Goal: Task Accomplishment & Management: Use online tool/utility

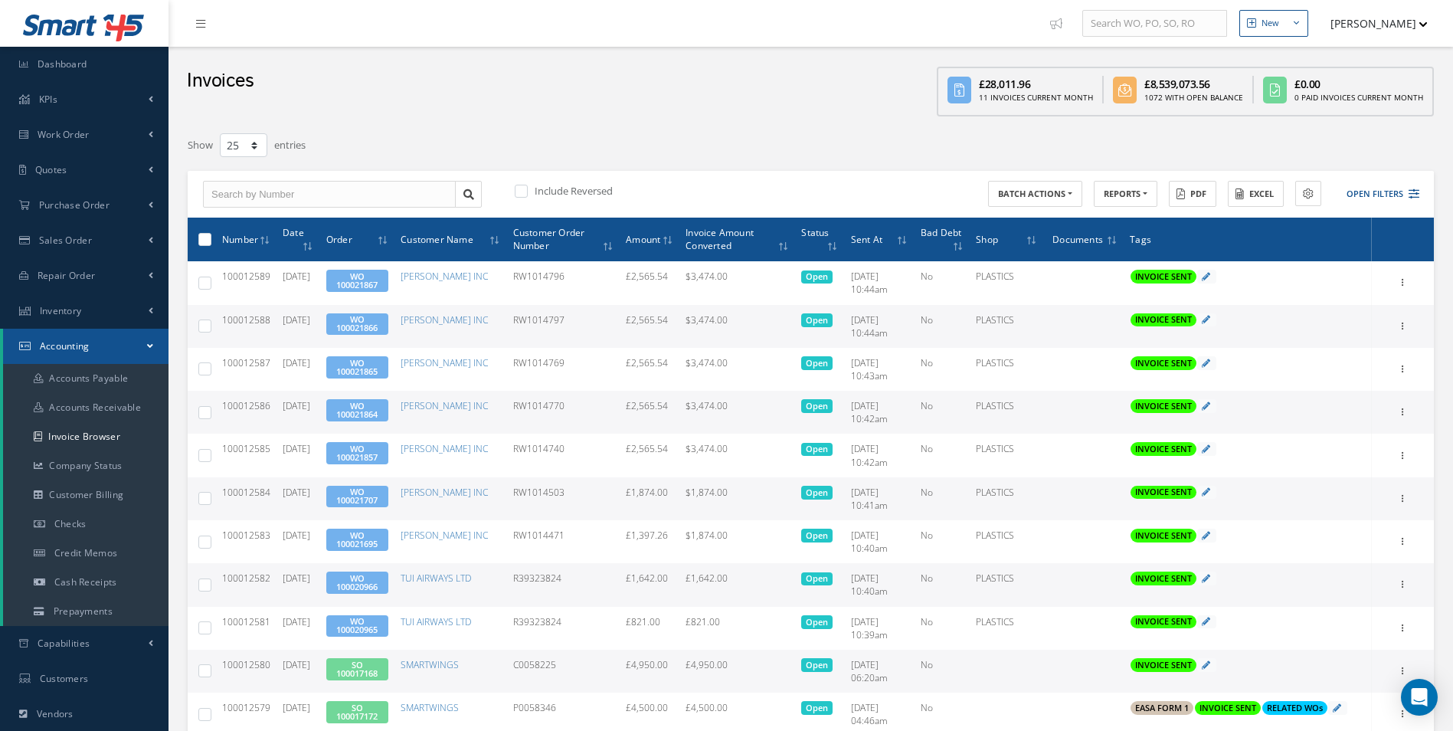
select select "25"
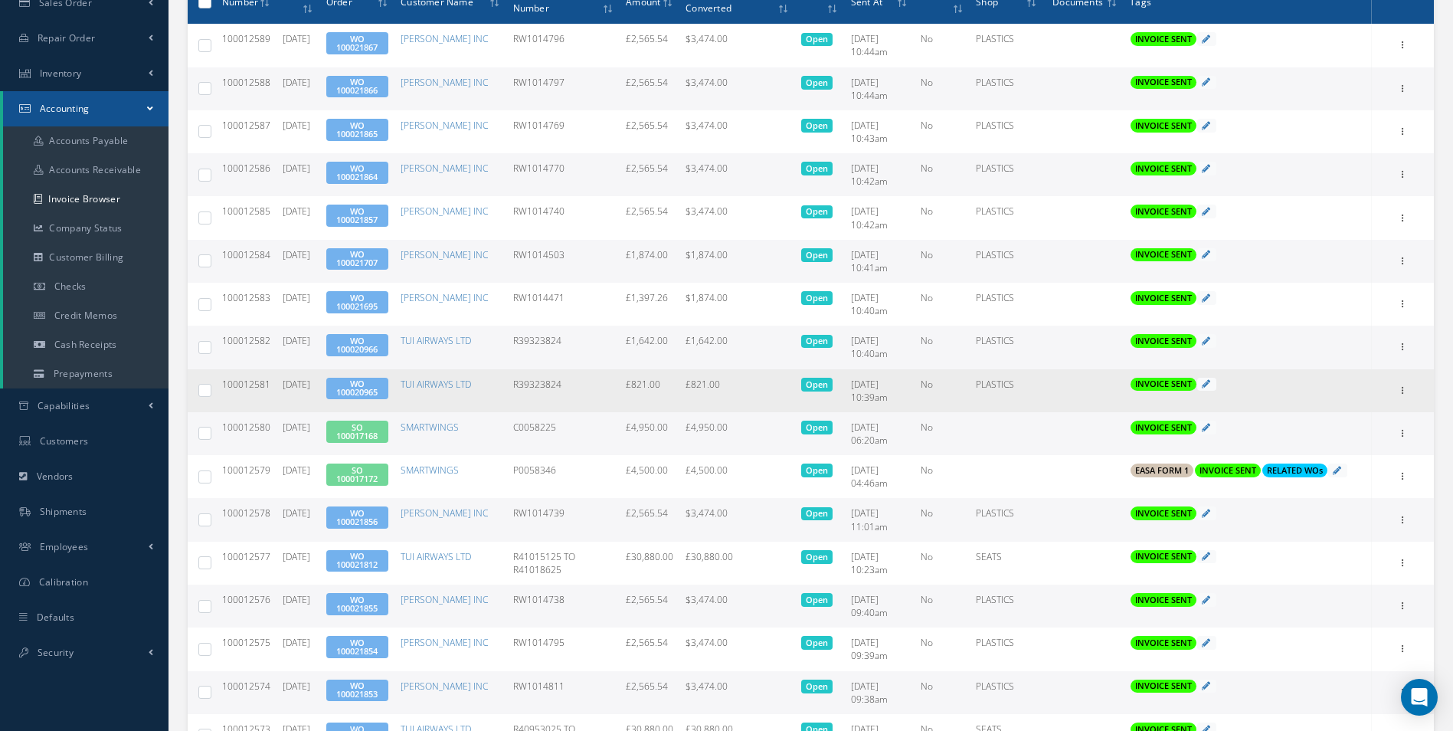
scroll to position [153, 0]
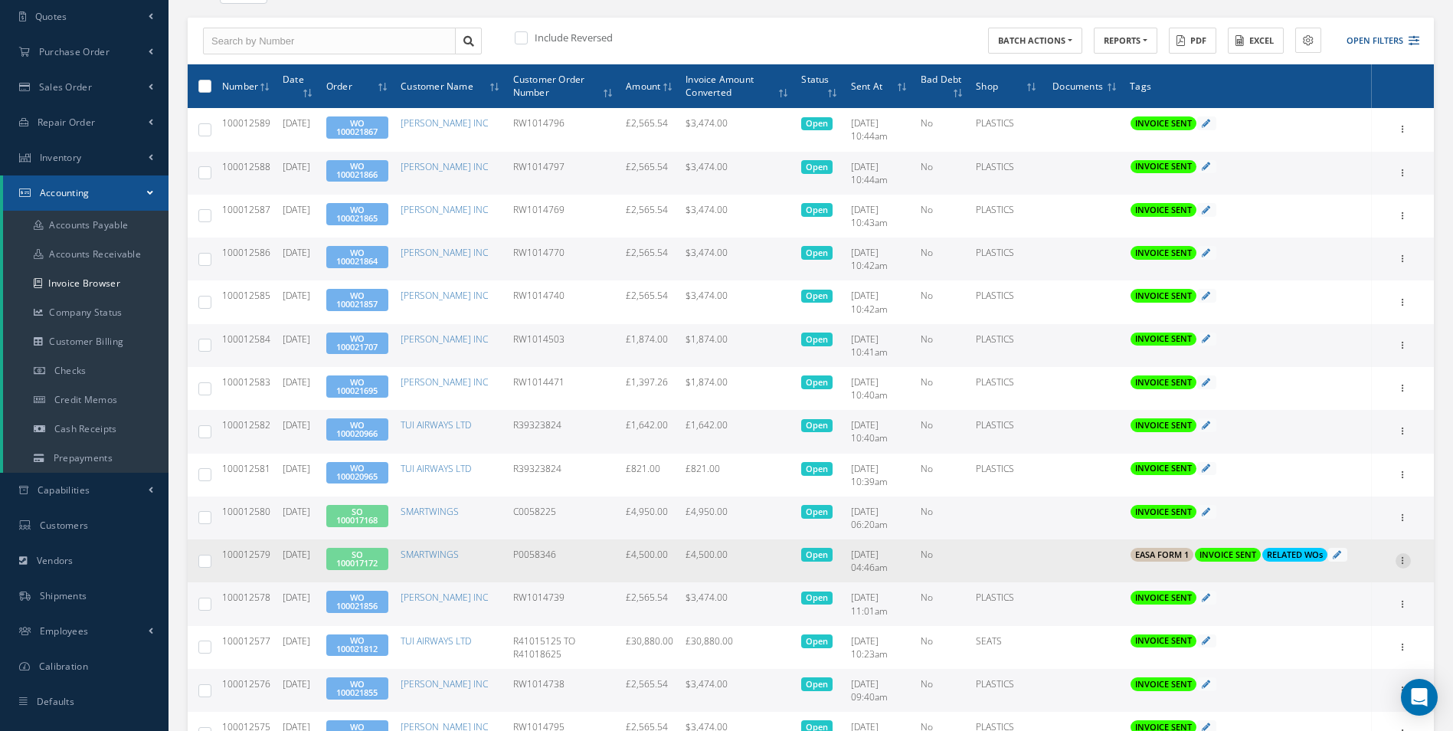
click at [1399, 558] on icon at bounding box center [1402, 559] width 15 height 12
click at [1346, 566] on link "Print" at bounding box center [1332, 571] width 121 height 20
click at [378, 557] on link "SO 100017172" at bounding box center [356, 558] width 41 height 20
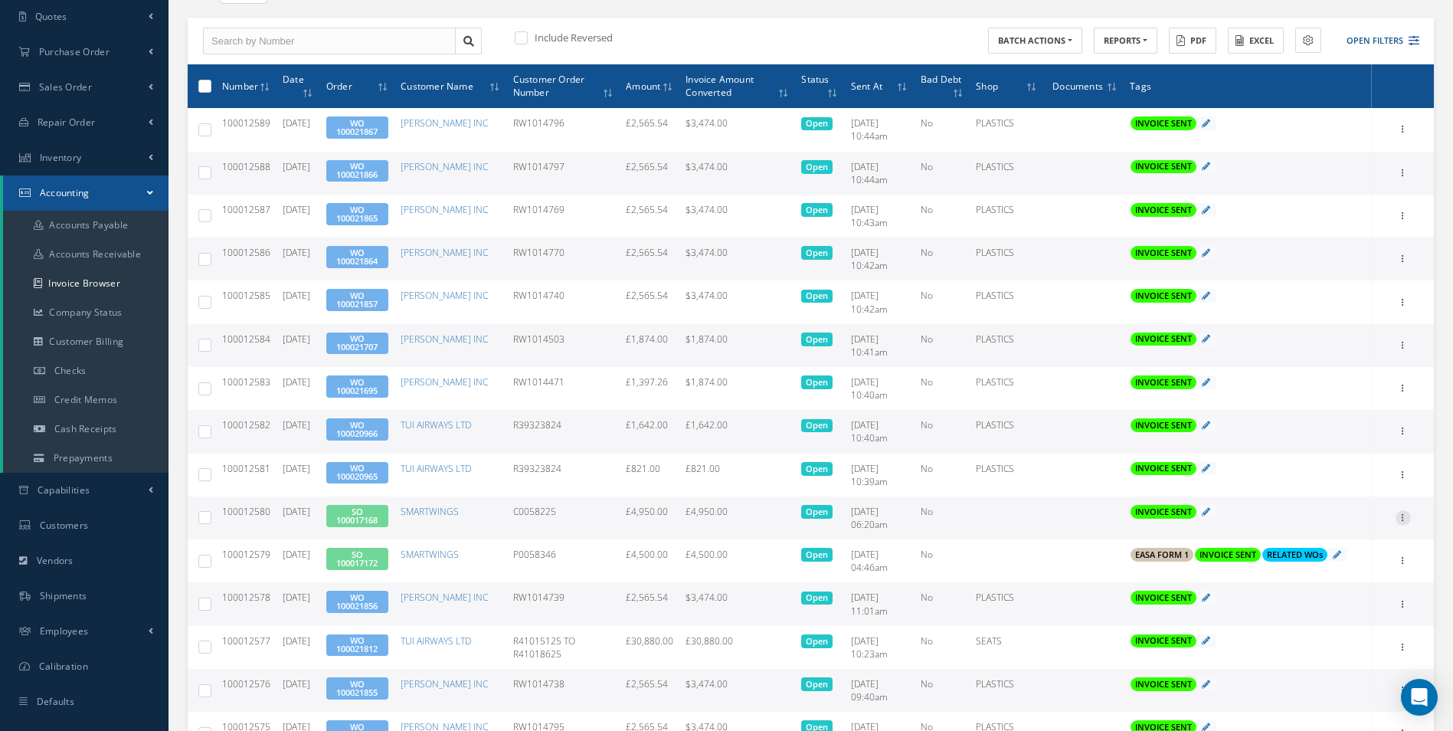
click at [1402, 520] on icon at bounding box center [1402, 516] width 15 height 12
click at [1349, 523] on link "Print" at bounding box center [1332, 528] width 121 height 20
click at [372, 512] on link "SO 100017168" at bounding box center [356, 515] width 41 height 20
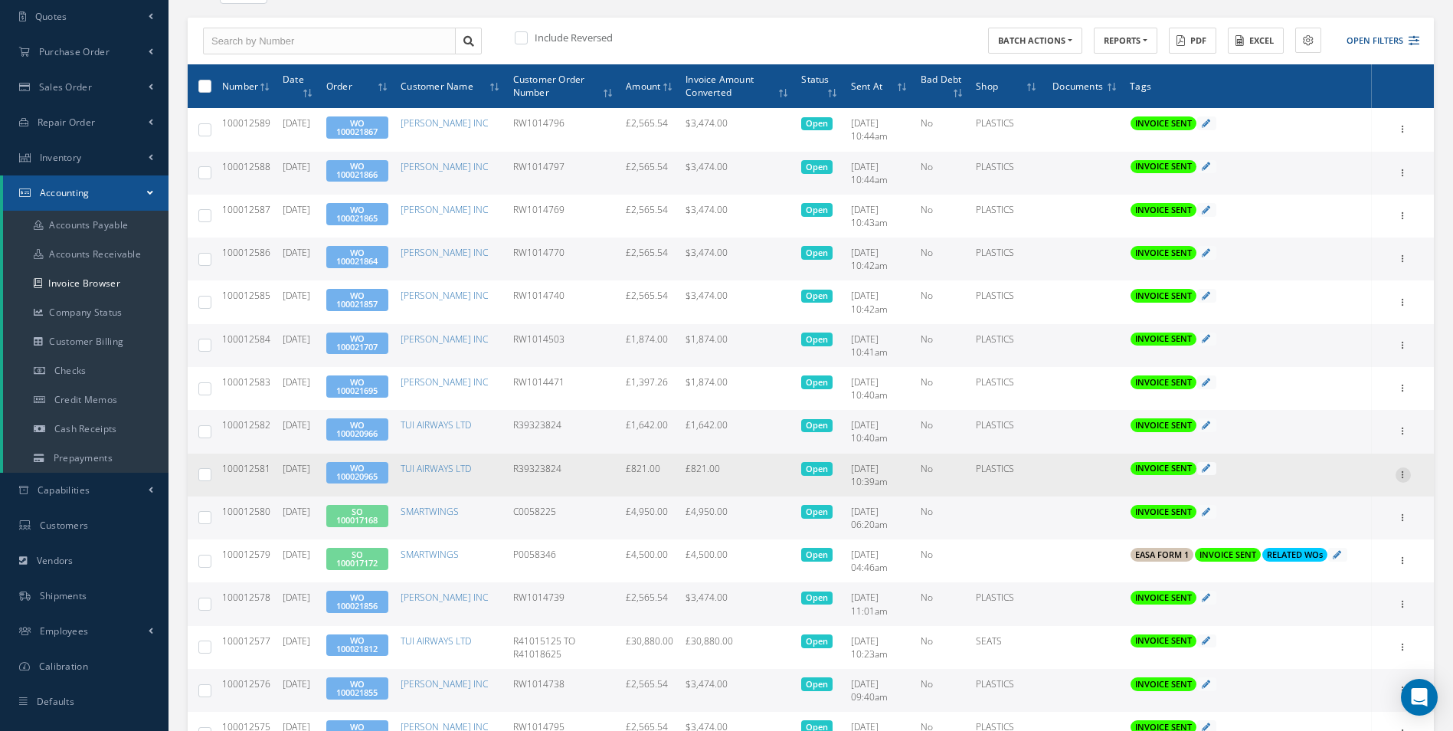
click at [1402, 476] on icon at bounding box center [1402, 473] width 15 height 12
click at [1286, 483] on link "Print" at bounding box center [1332, 485] width 121 height 20
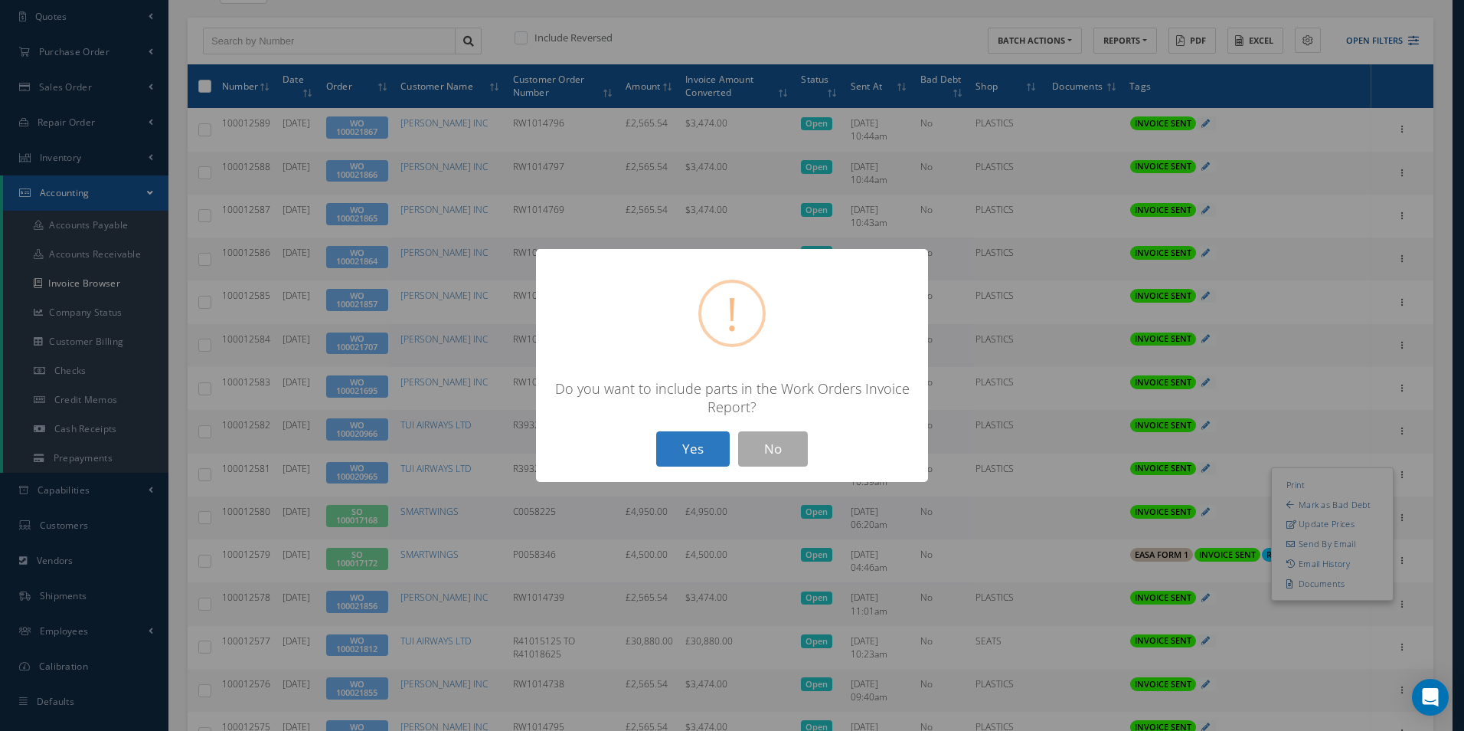
click at [696, 447] on button "Yes" at bounding box center [693, 449] width 74 height 36
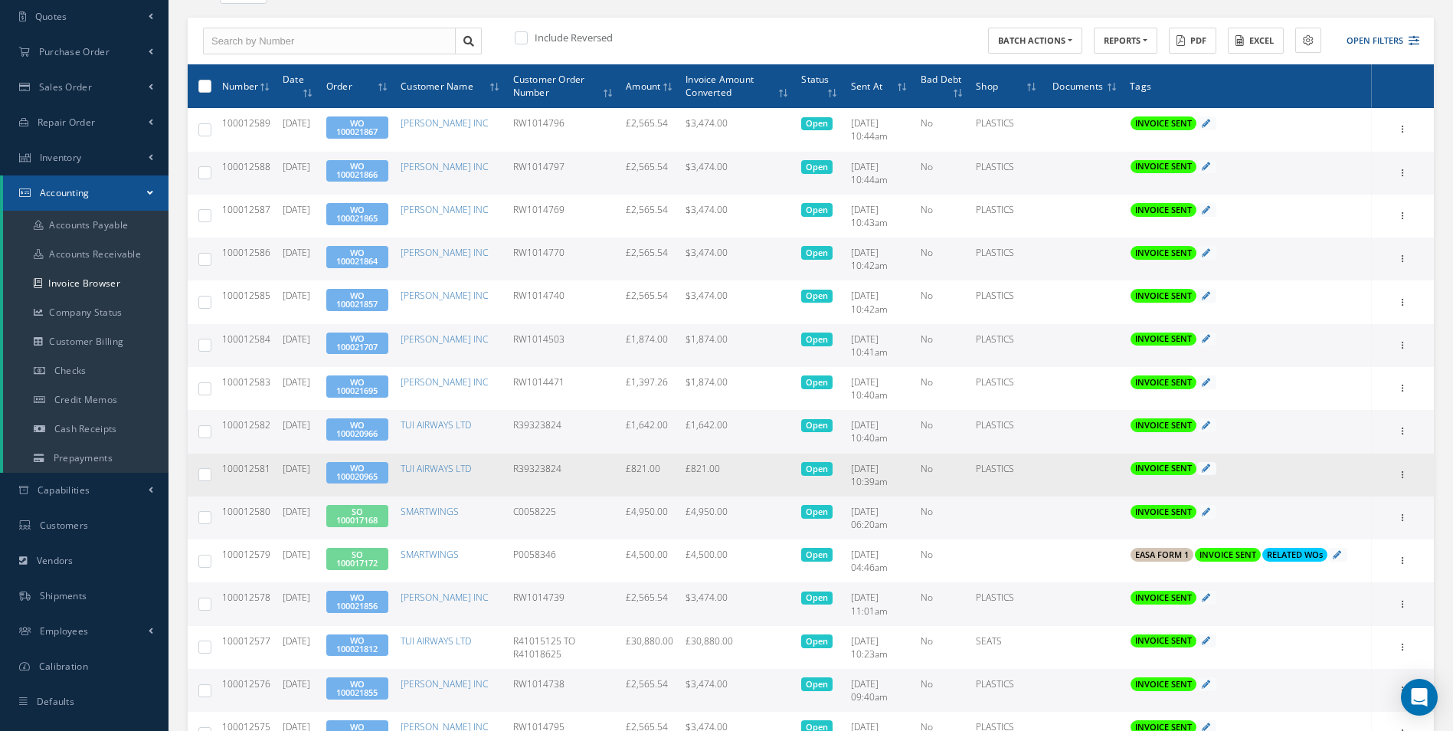
click at [367, 474] on link "WO 100020965" at bounding box center [356, 472] width 41 height 20
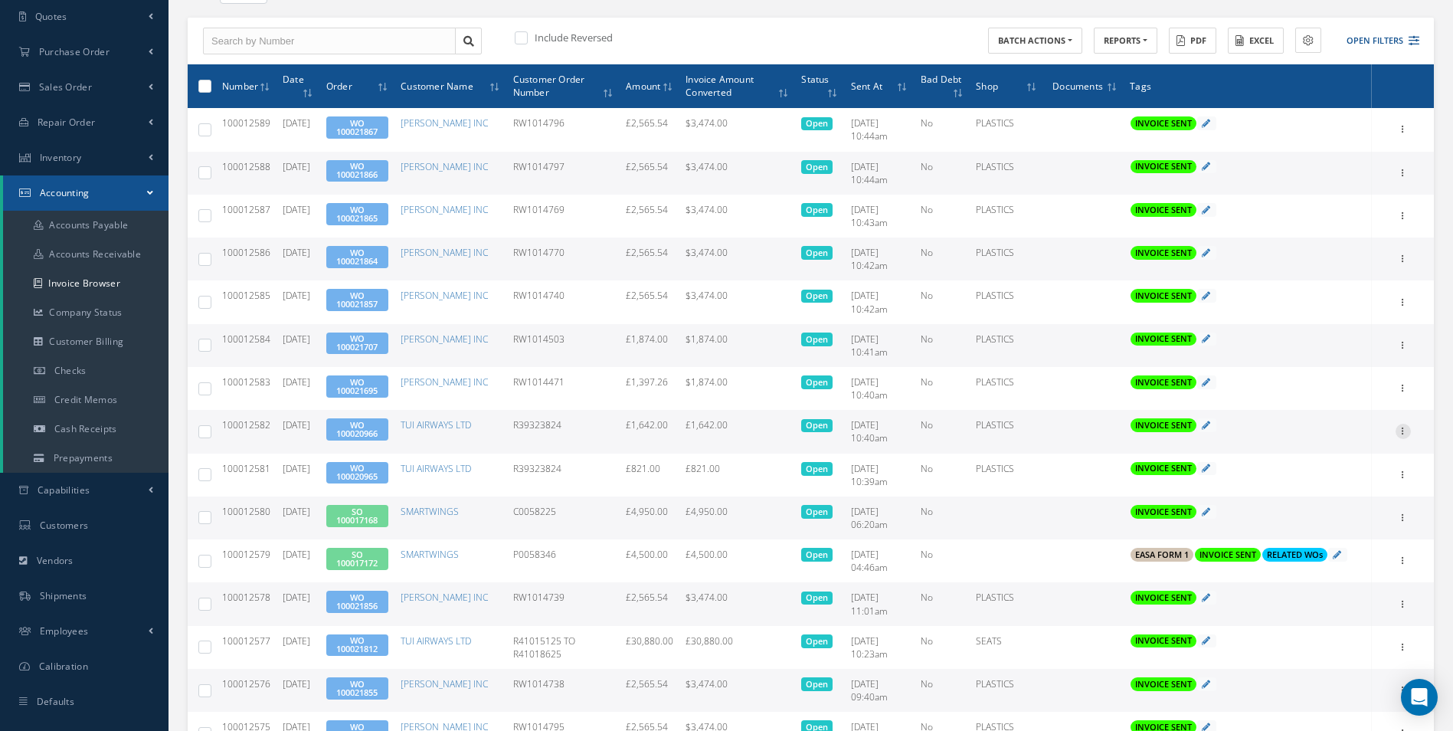
click at [1409, 433] on icon at bounding box center [1402, 430] width 15 height 12
click at [1351, 441] on link "Print" at bounding box center [1332, 441] width 121 height 20
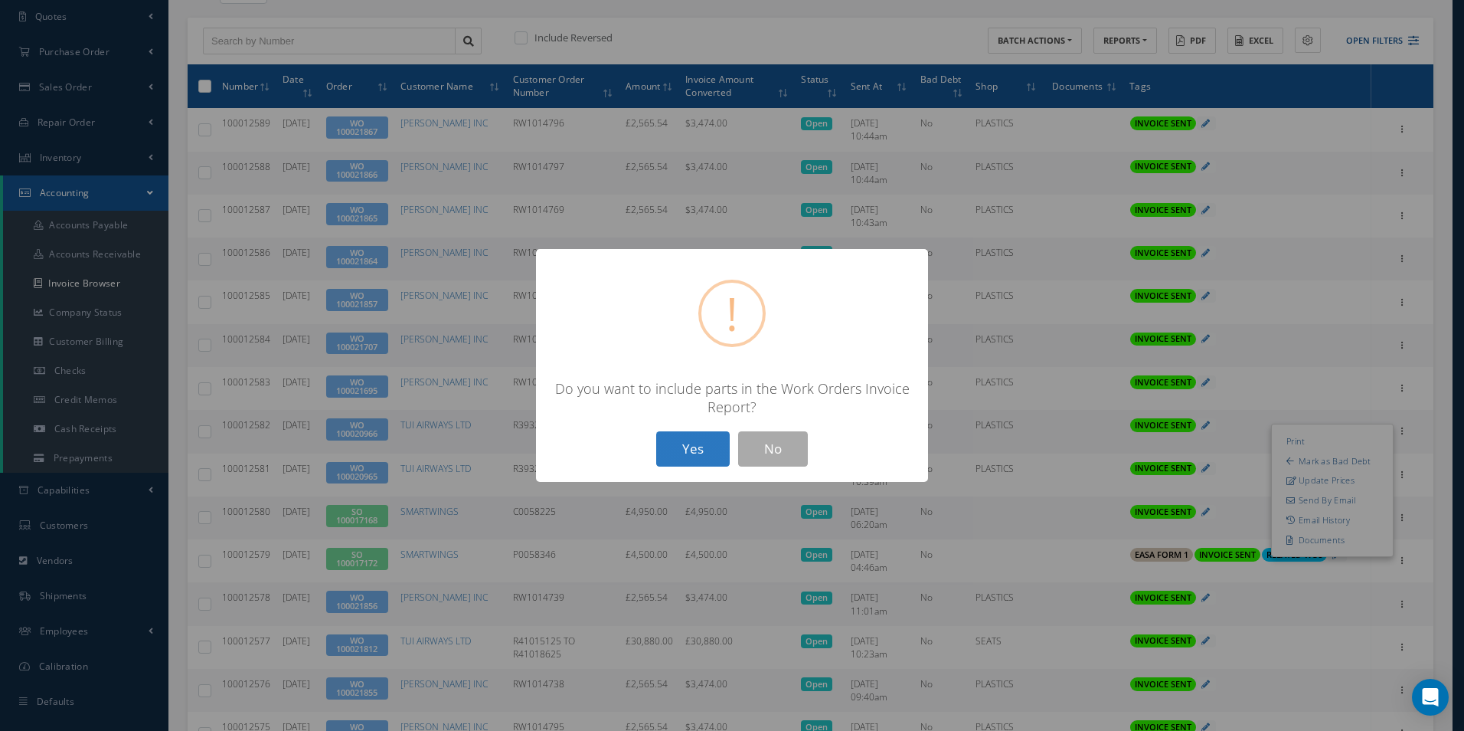
click at [702, 457] on button "Yes" at bounding box center [693, 449] width 74 height 36
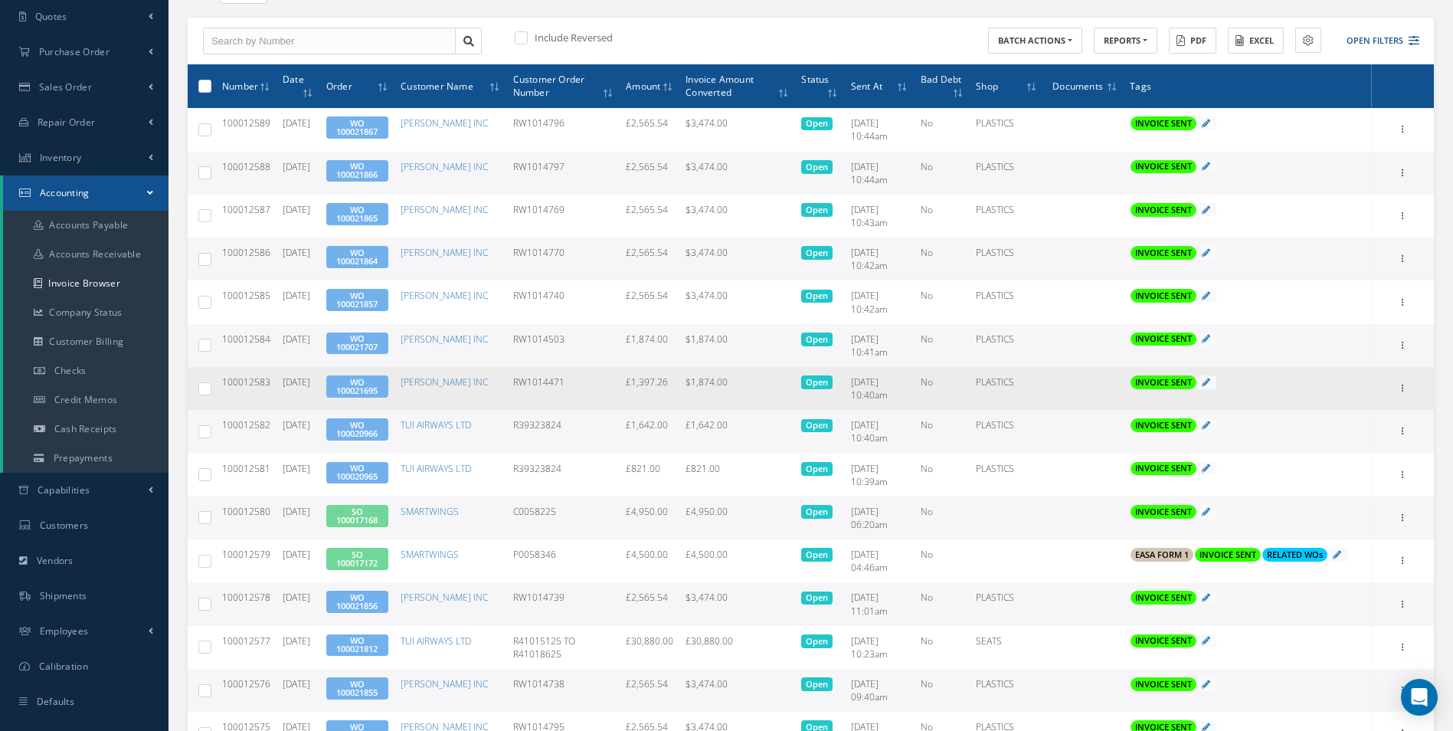
click at [545, 378] on td "RW1014471" at bounding box center [563, 388] width 113 height 43
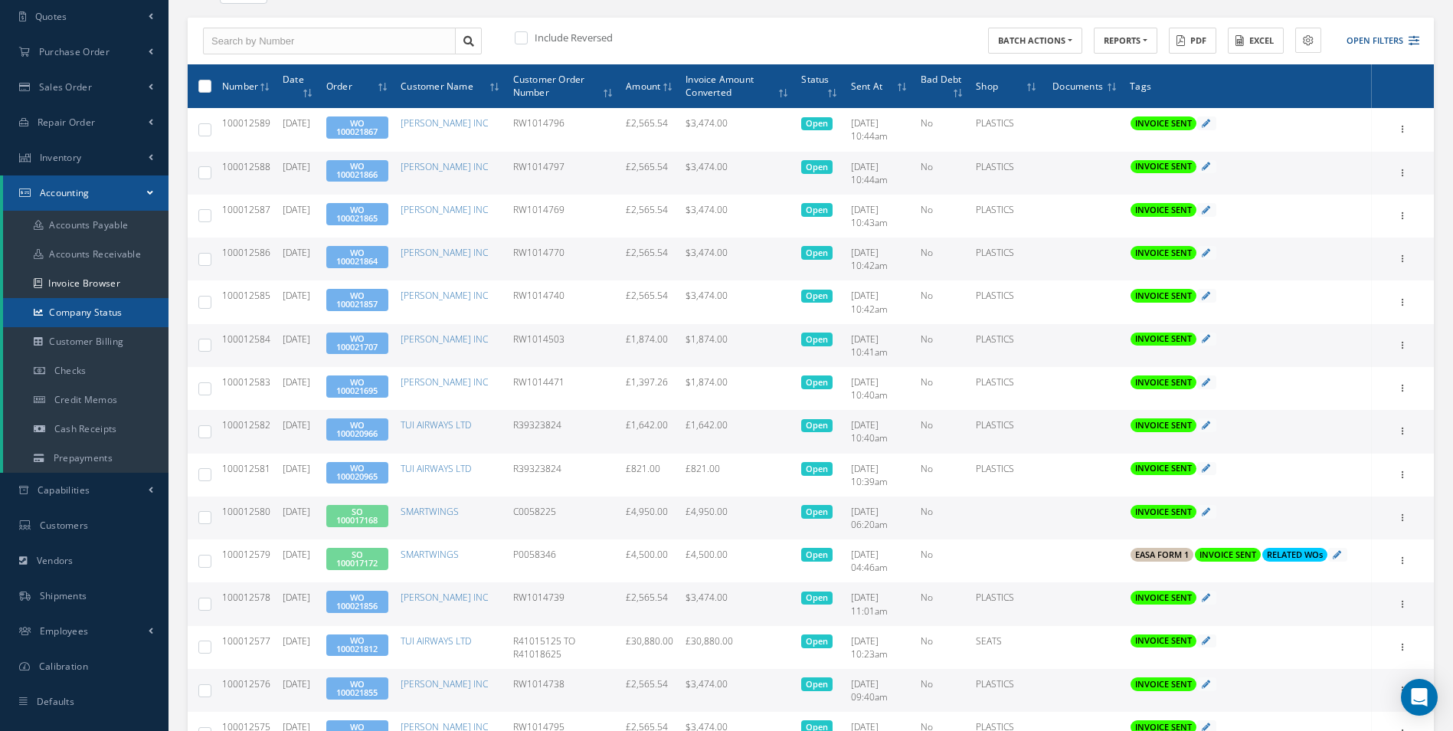
copy td "RW1014471"
click at [559, 338] on td "RW1014503" at bounding box center [563, 345] width 113 height 43
copy td "RW1014503"
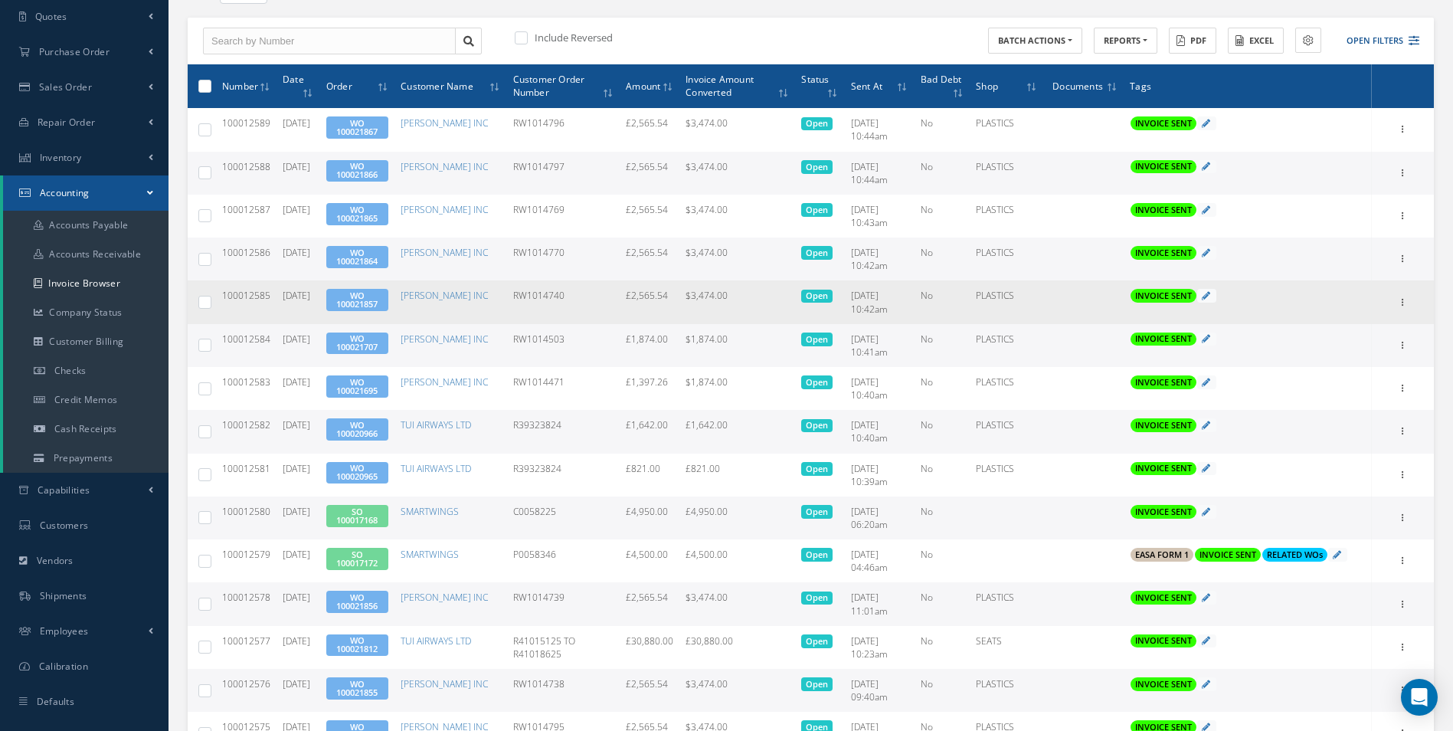
click at [561, 295] on td "RW1014740" at bounding box center [563, 301] width 113 height 43
copy td "RW1014740"
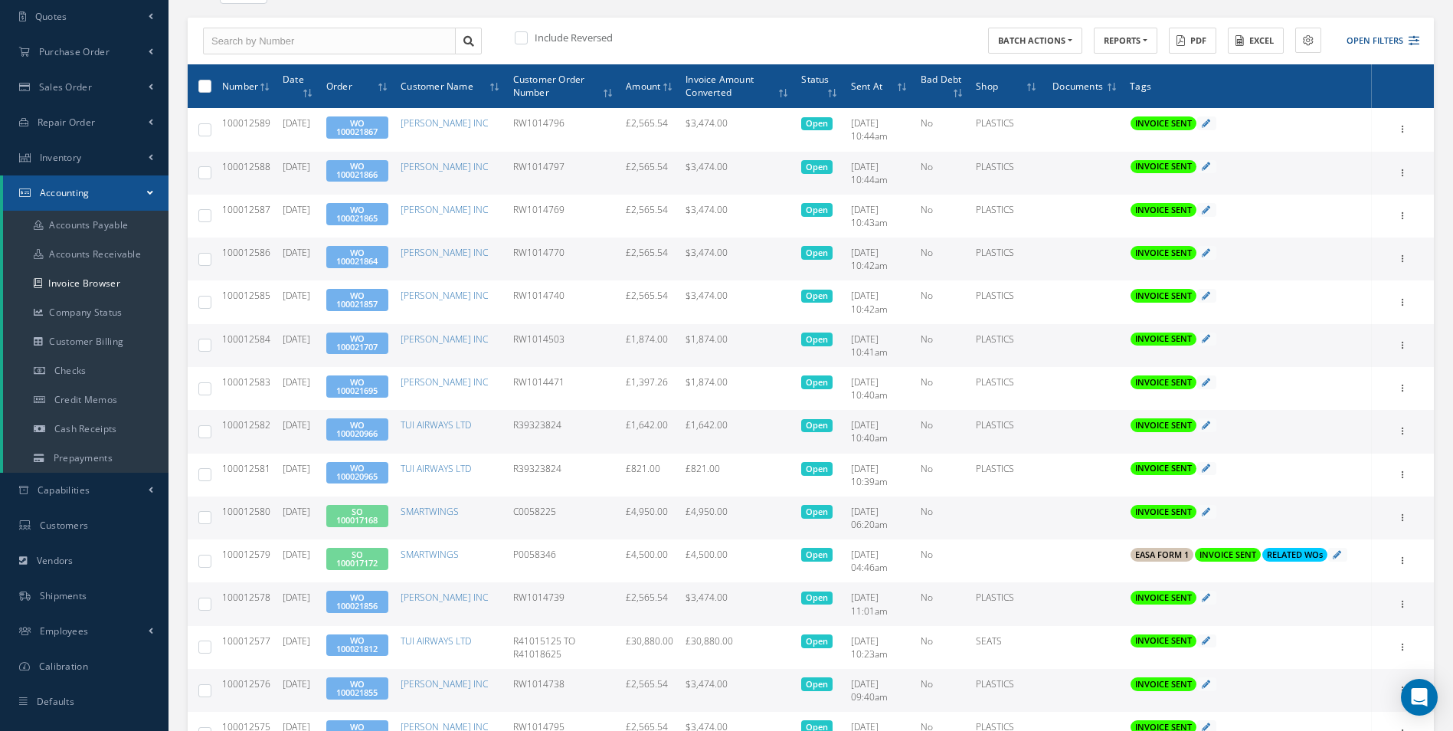
click at [564, 249] on td "RW1014770" at bounding box center [563, 258] width 113 height 43
copy td "RW1014770"
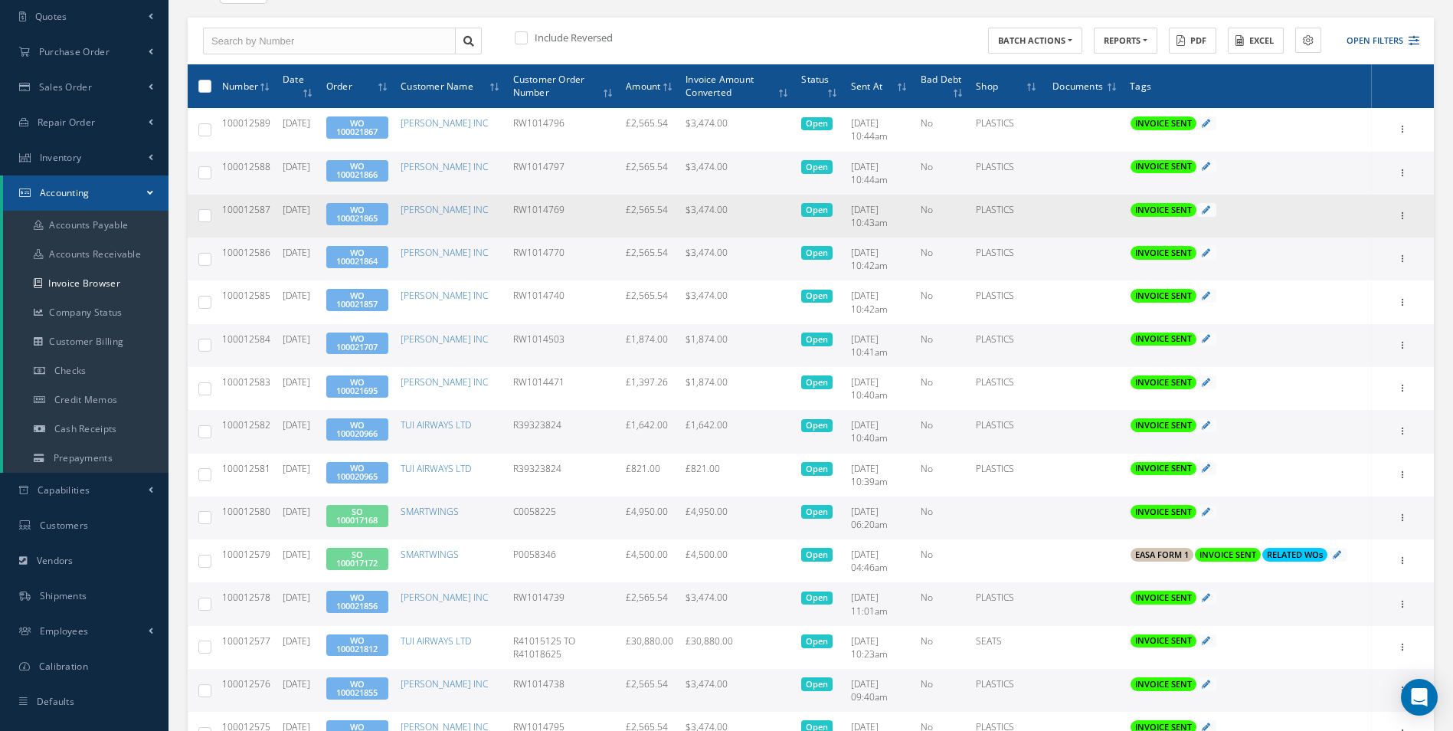
click at [546, 203] on td "RW1014769" at bounding box center [563, 216] width 113 height 43
copy td "RW1014769"
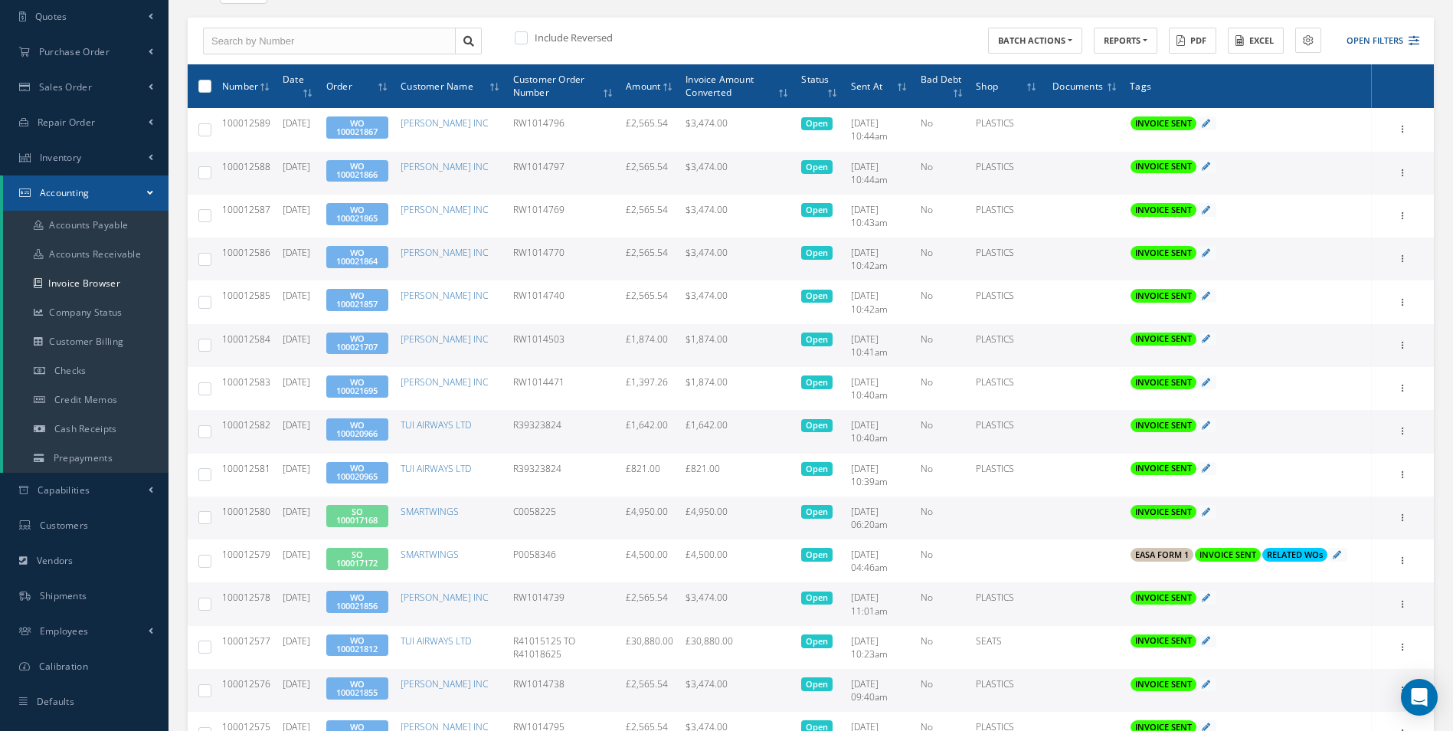
click at [545, 163] on td "RW1014797" at bounding box center [563, 173] width 113 height 43
copy td "RW1014797"
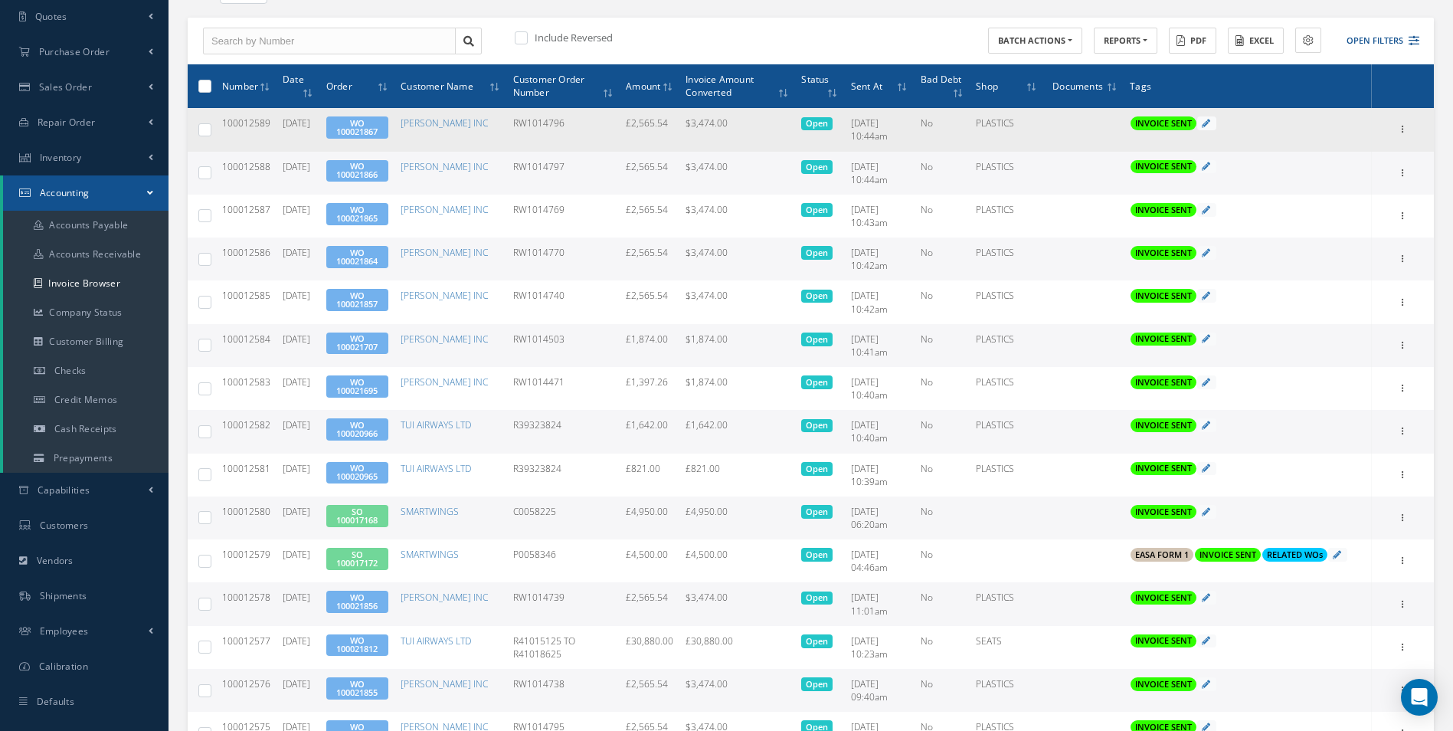
click at [542, 121] on td "RW1014796" at bounding box center [563, 129] width 113 height 43
copy td "RW1014796"
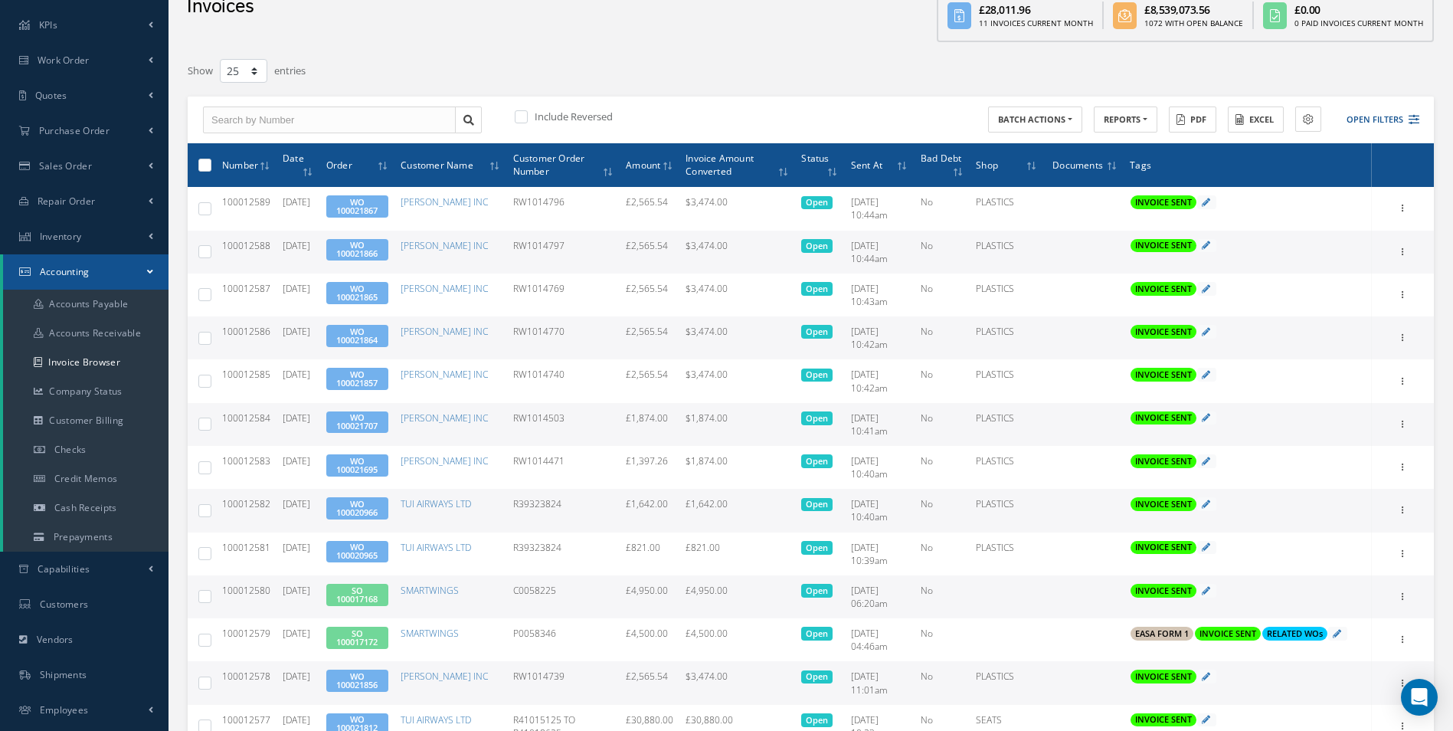
scroll to position [0, 0]
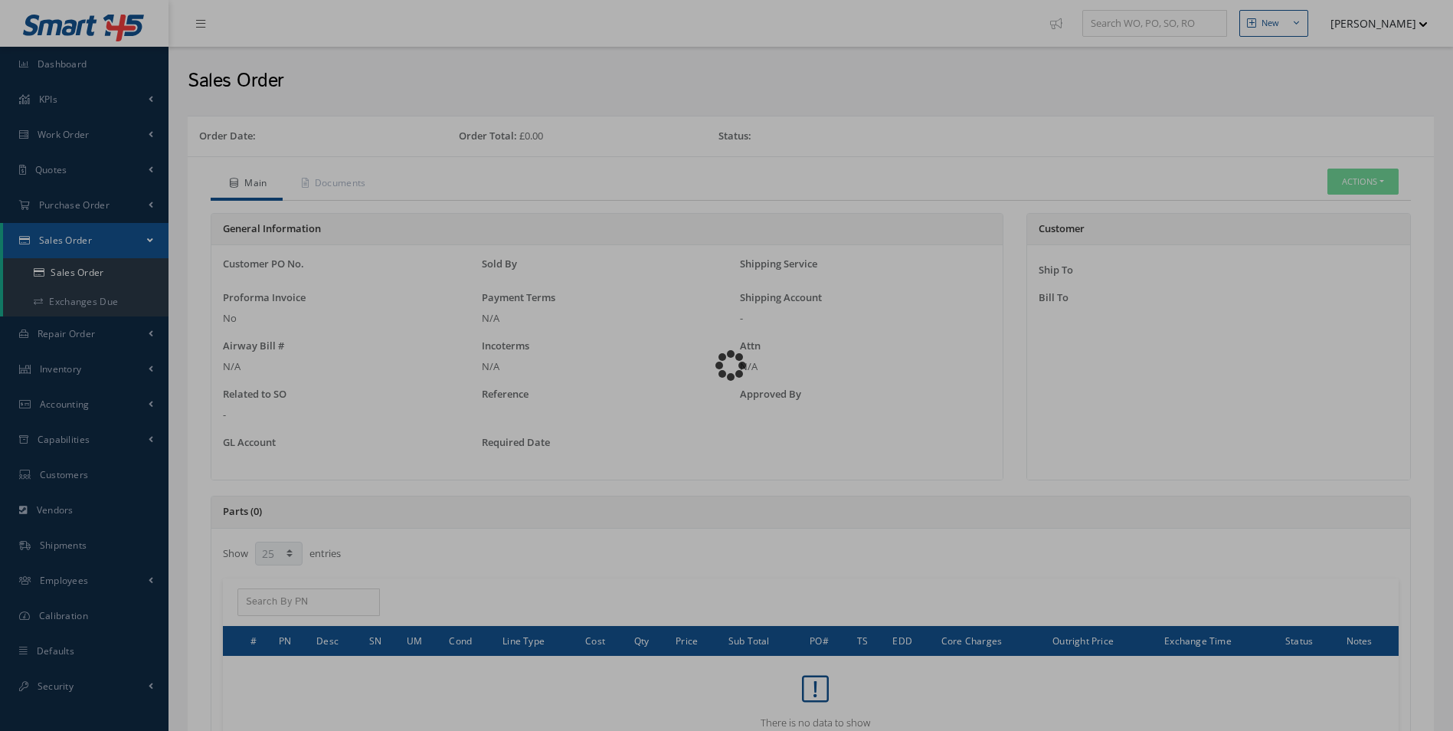
select select "25"
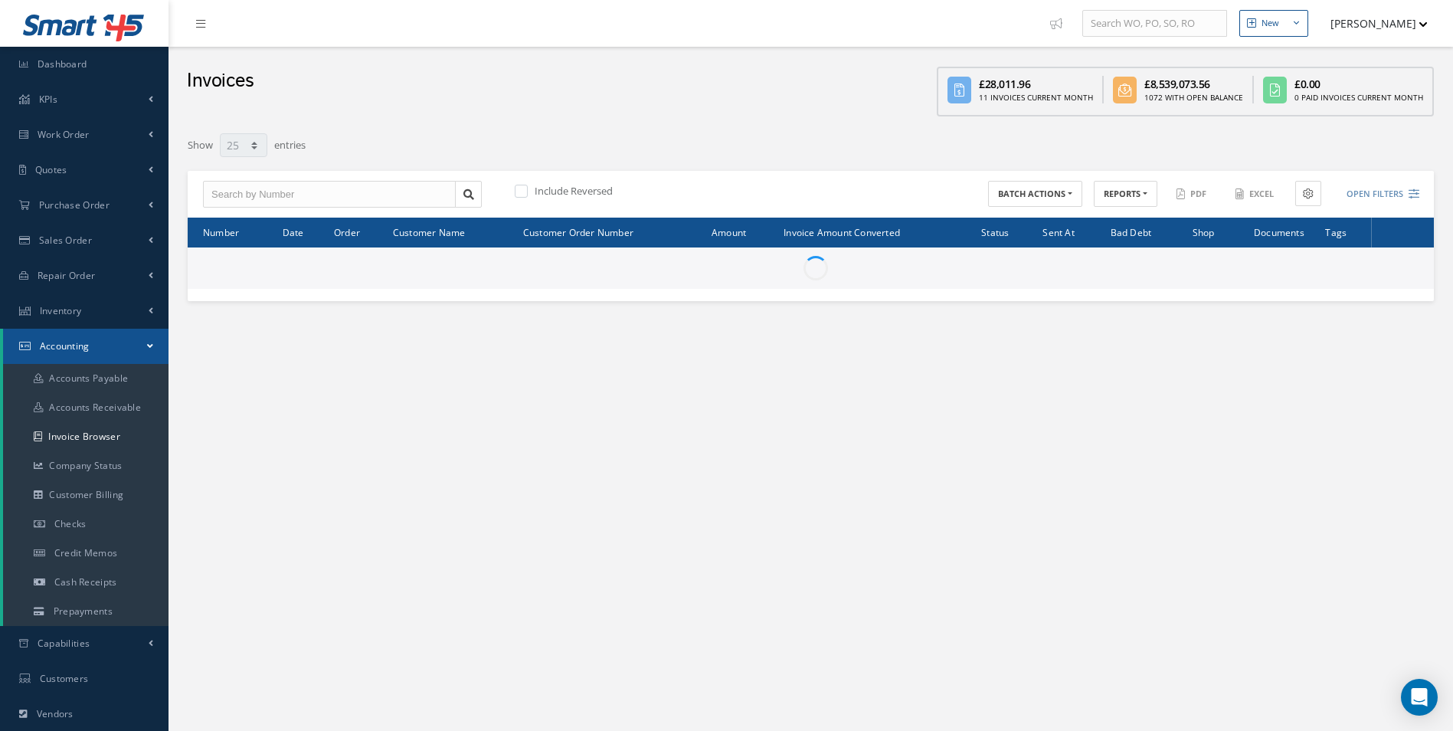
select select "25"
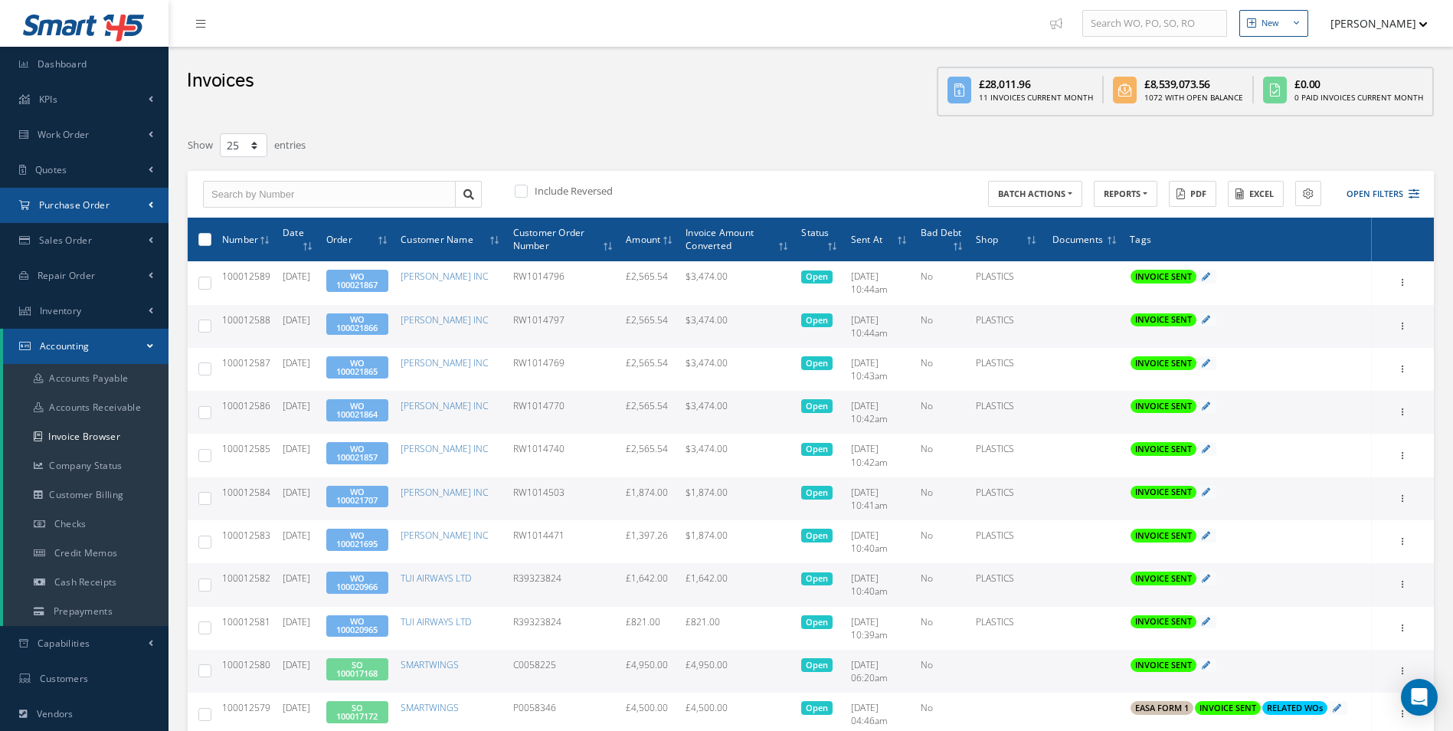
click at [122, 210] on link "Purchase Order" at bounding box center [84, 205] width 168 height 35
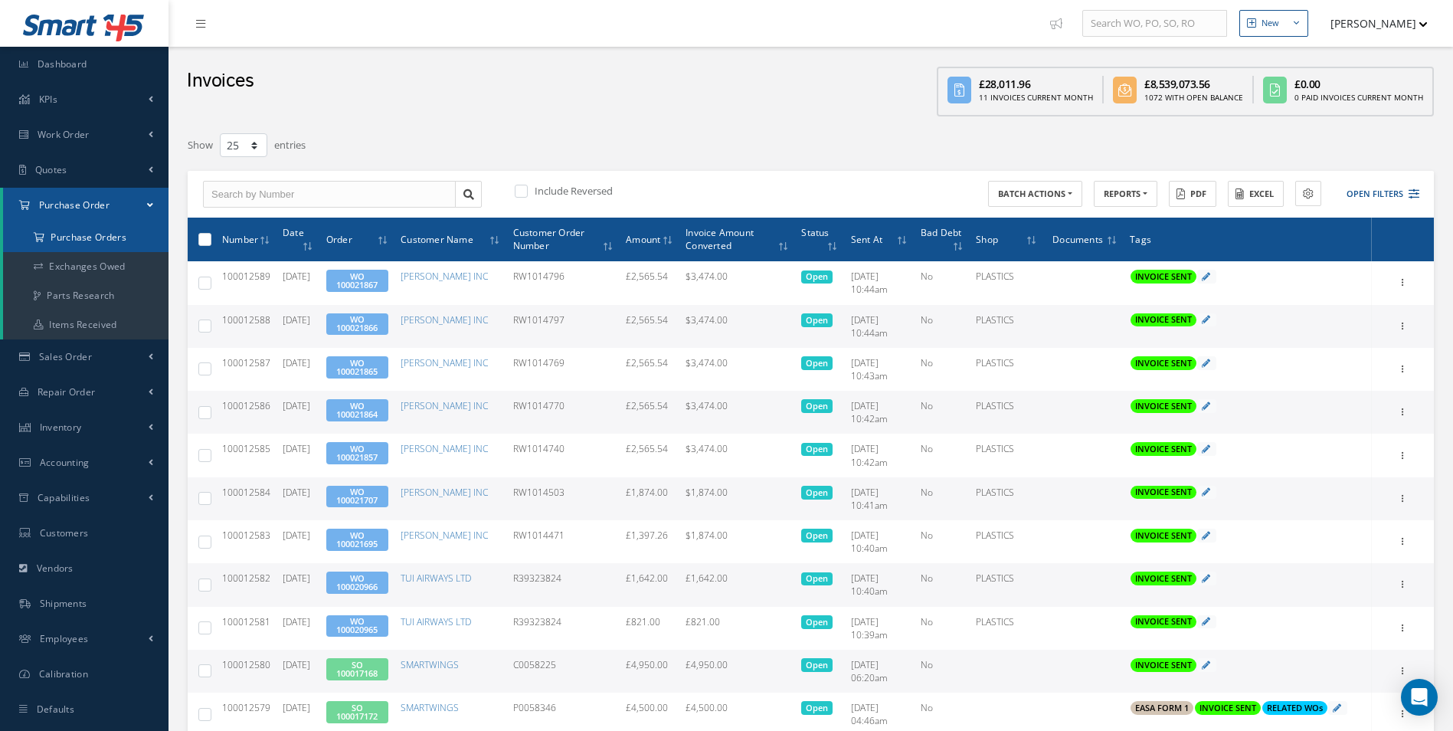
click at [119, 235] on a=1&status_id=2&status_id=3&status_id=5&collapsedFilters"] "Purchase Orders" at bounding box center [85, 237] width 165 height 29
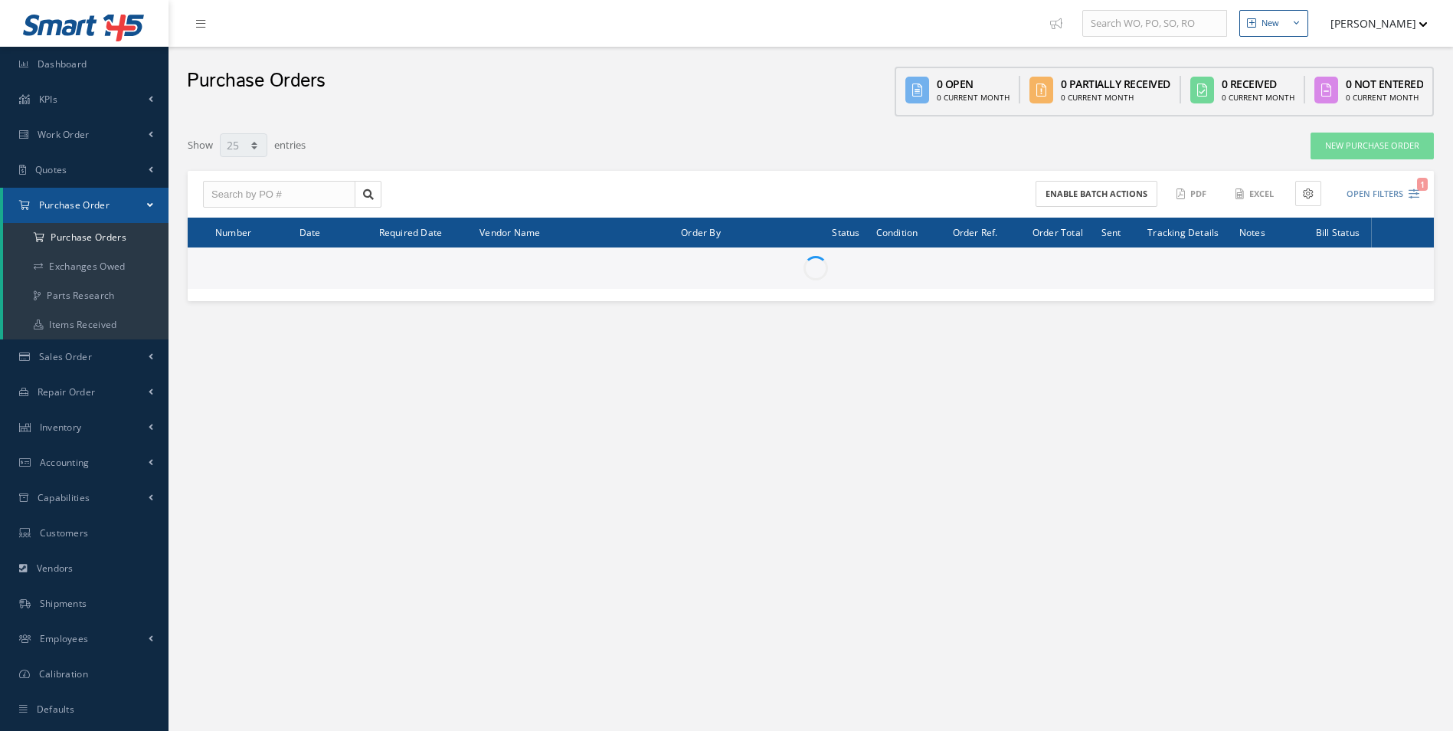
select select "25"
click at [309, 185] on input "text" at bounding box center [279, 195] width 152 height 28
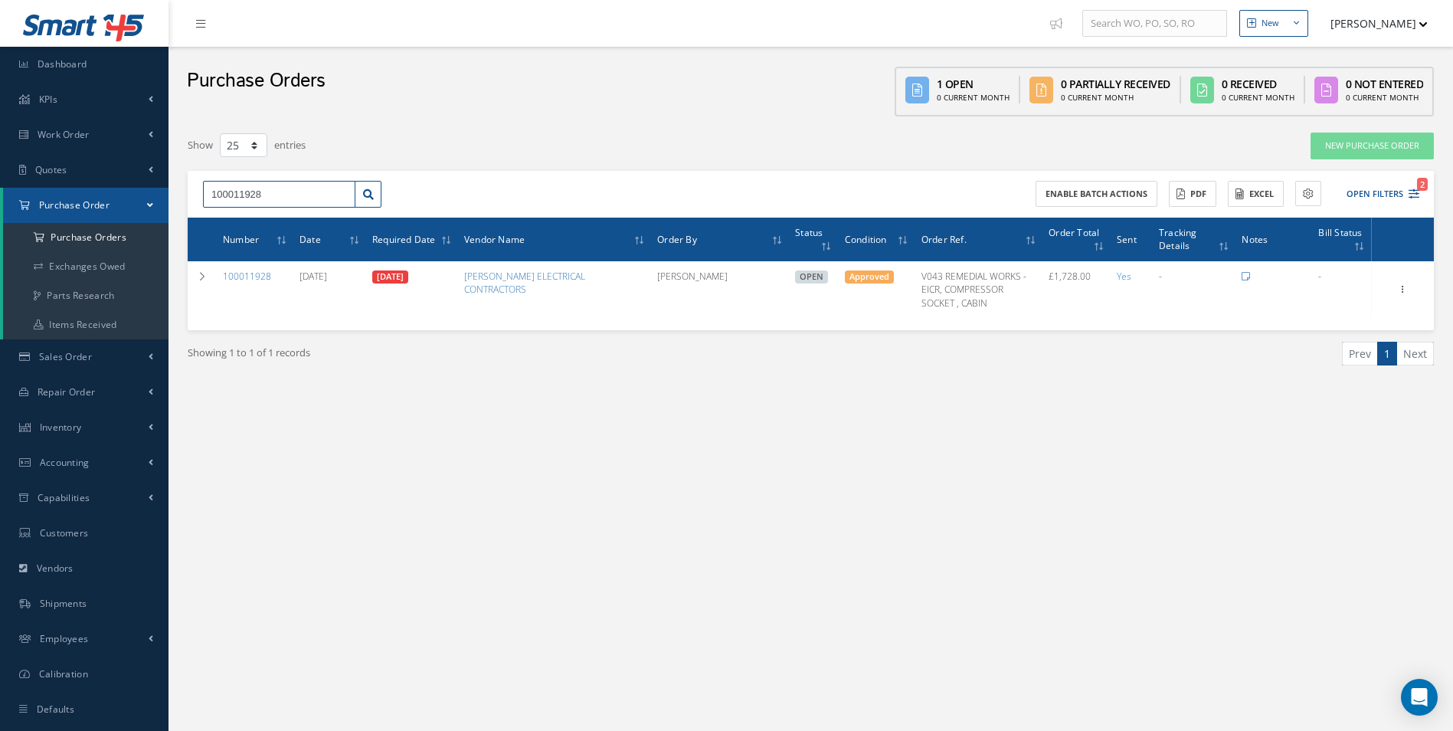
drag, startPoint x: 280, startPoint y: 199, endPoint x: 0, endPoint y: 193, distance: 280.4
click at [0, 195] on html "Smart 145 Dashboard KPIs Work Order Accounting Work Order Work Order Work Order…" at bounding box center [726, 365] width 1453 height 731
type input "100011934"
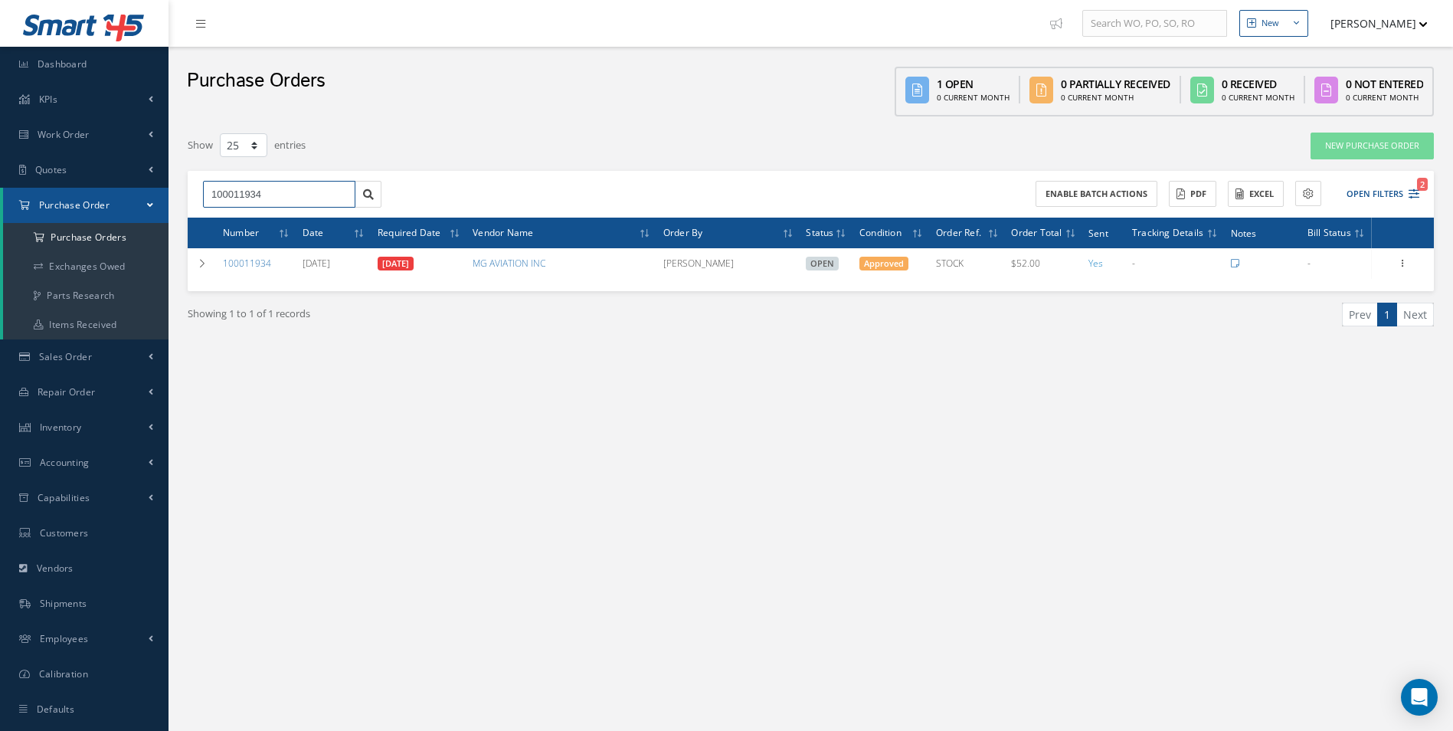
drag, startPoint x: 345, startPoint y: 191, endPoint x: 369, endPoint y: 196, distance: 24.9
click at [344, 191] on input "100011934" at bounding box center [279, 195] width 152 height 28
click at [339, 193] on input "100011934" at bounding box center [279, 195] width 152 height 28
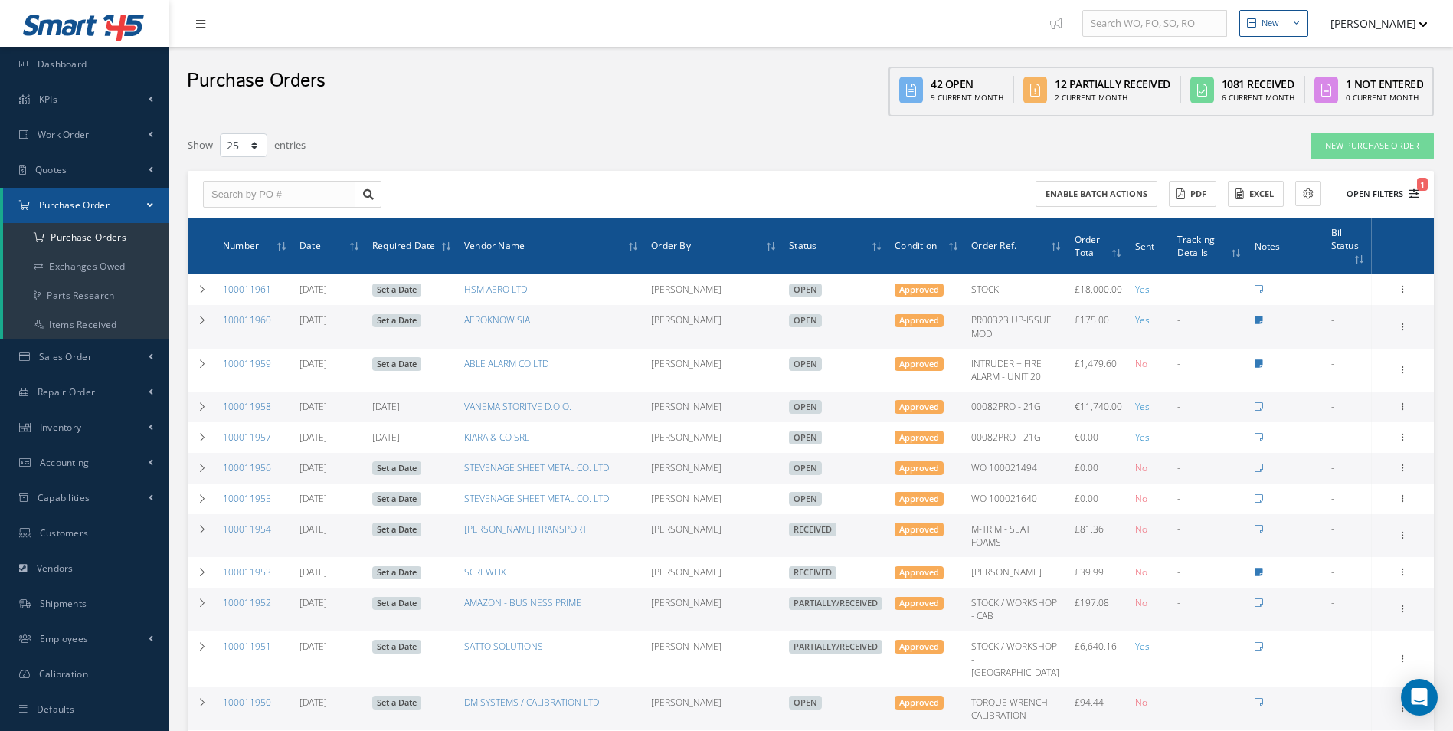
click at [1378, 201] on button "Open Filters 1" at bounding box center [1376, 194] width 87 height 25
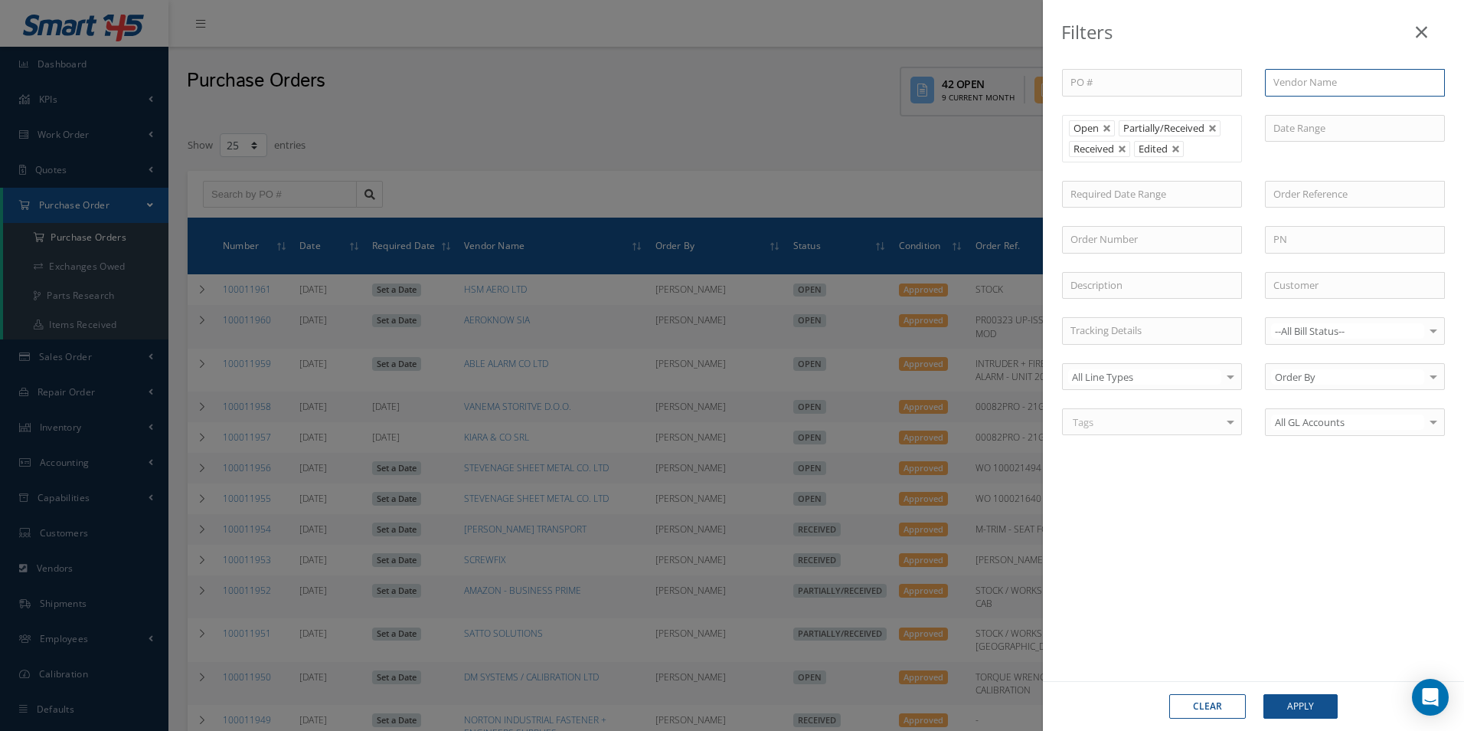
click at [1327, 85] on input "text" at bounding box center [1355, 83] width 180 height 28
type input "abe"
click at [1415, 32] on link at bounding box center [1422, 28] width 48 height 45
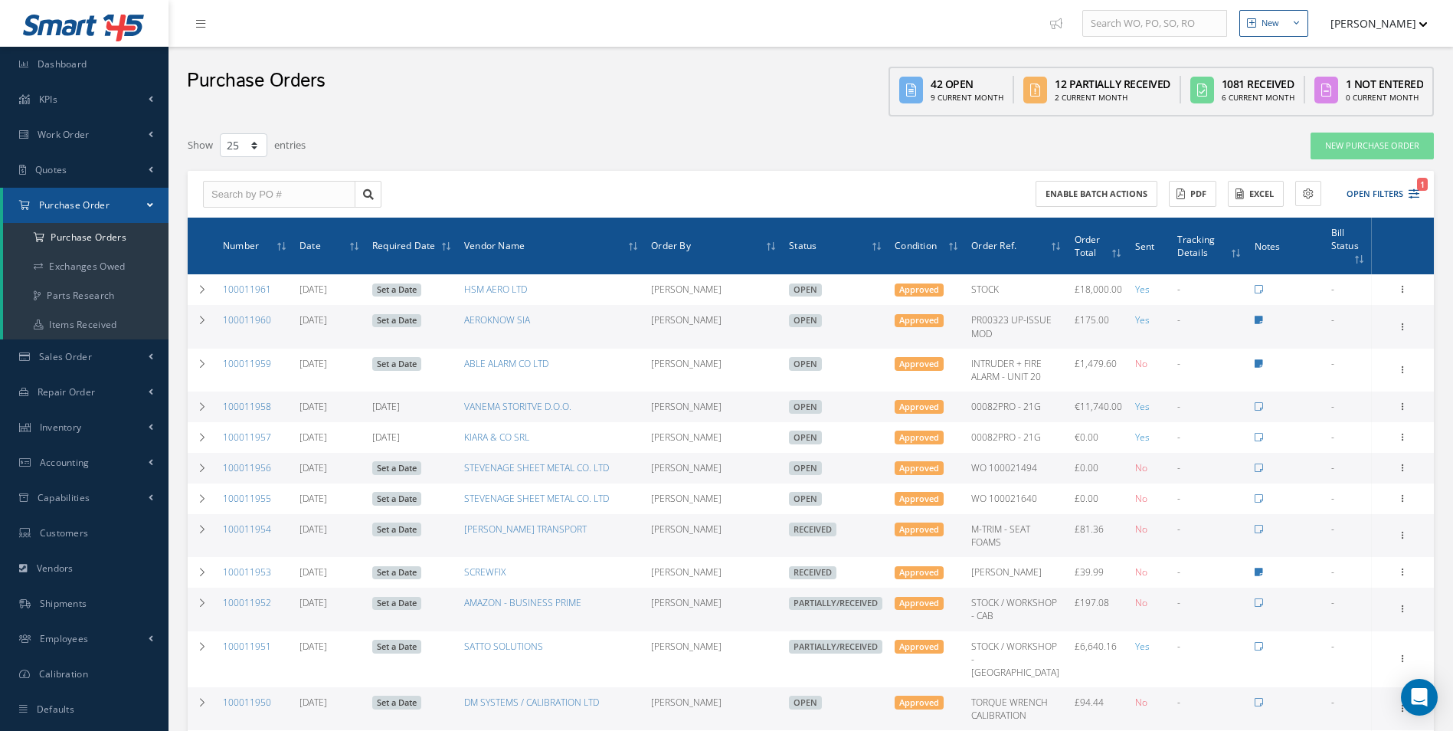
click at [1381, 211] on div "Enable batch actions ACTIONS Receive Payments Select Customer Cabinair Services…" at bounding box center [811, 194] width 1246 height 47
click at [1383, 204] on button "Open Filters 1" at bounding box center [1376, 194] width 87 height 25
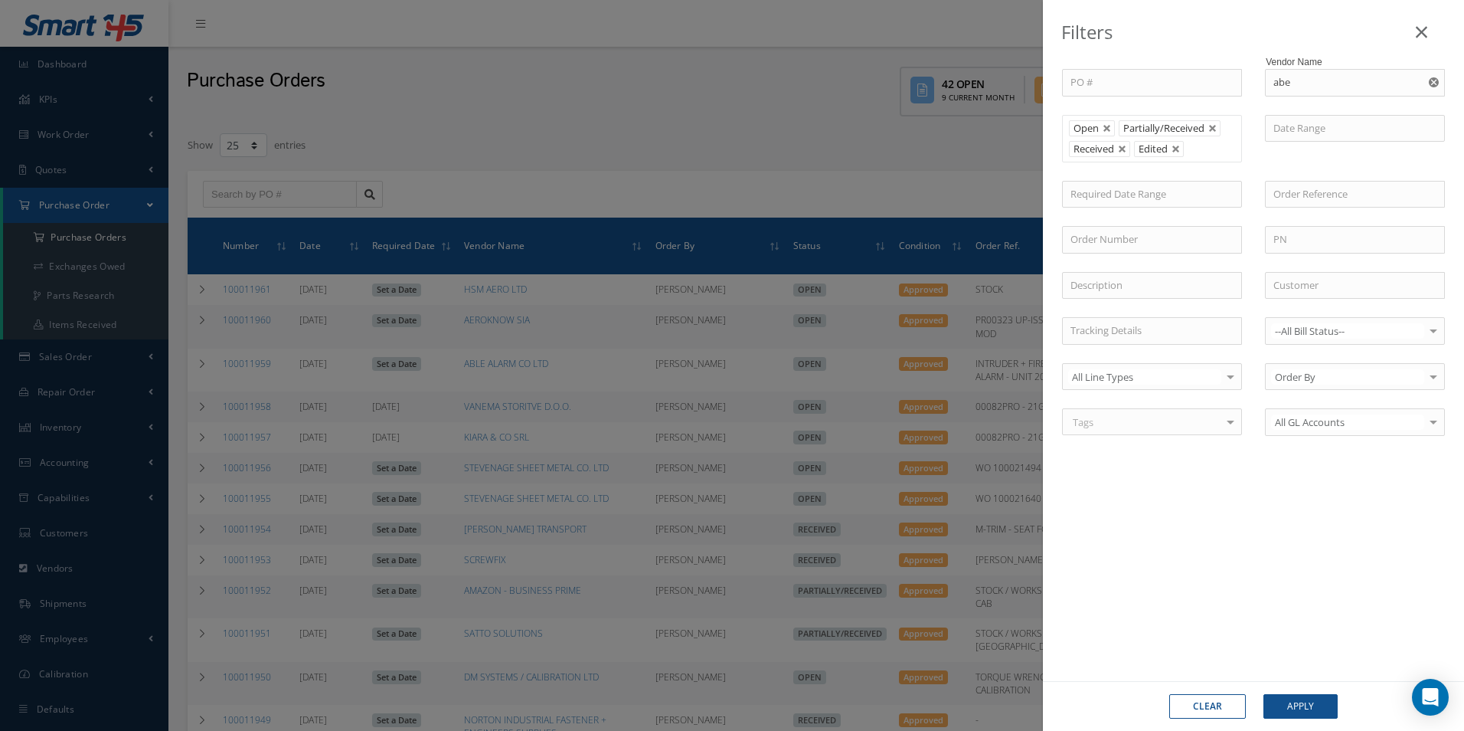
click at [1434, 90] on button "button" at bounding box center [1435, 83] width 19 height 28
click at [1353, 87] on input "text" at bounding box center [1355, 83] width 180 height 28
click at [1347, 109] on span "[PERSON_NAME] & [PERSON_NAME] CONTRUCTION LTD" at bounding box center [1348, 125] width 149 height 44
type input "[PERSON_NAME] & [PERSON_NAME] CONTRUCTION LTD"
click at [1314, 694] on button "Apply" at bounding box center [1301, 706] width 74 height 25
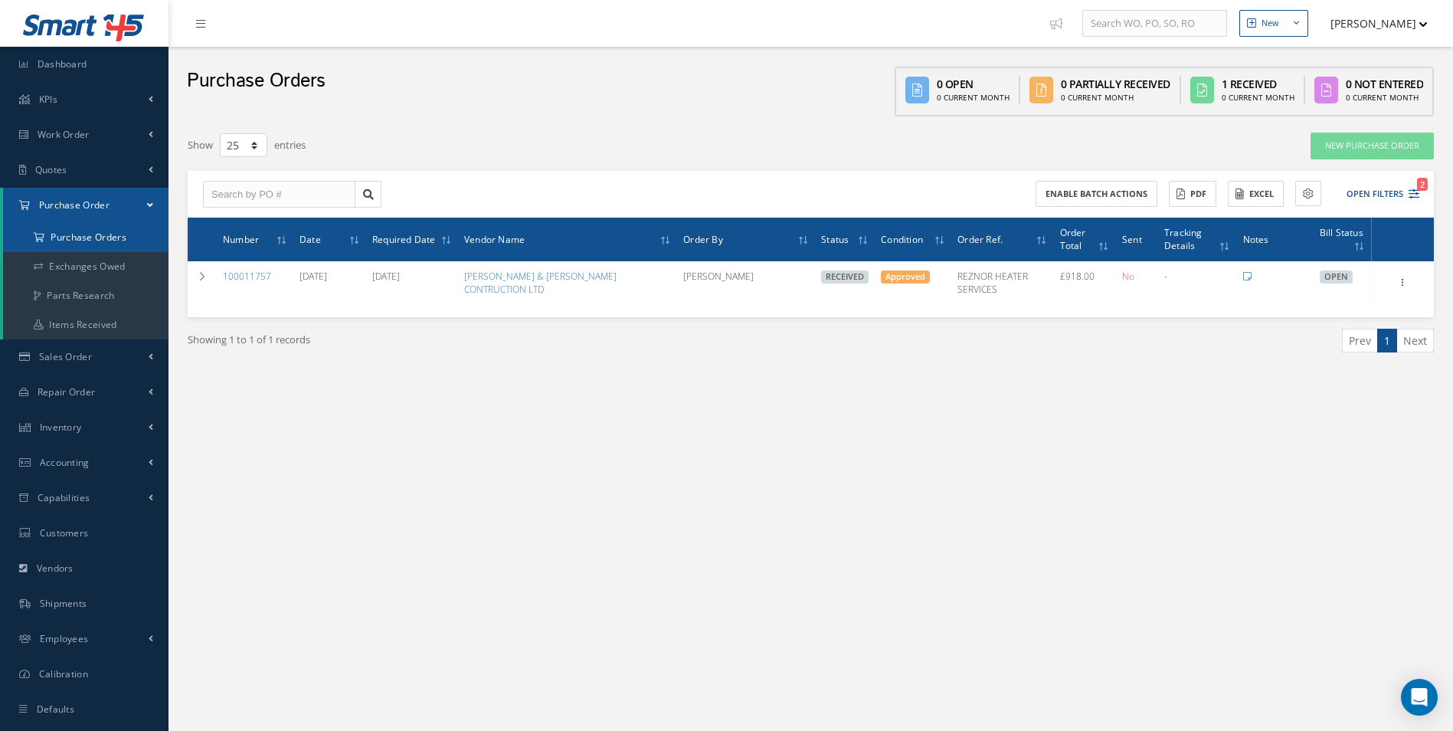
click at [114, 236] on a=1&status_id=2&status_id=3&status_id=5&collapsedFilters"] "Purchase Orders" at bounding box center [85, 237] width 165 height 29
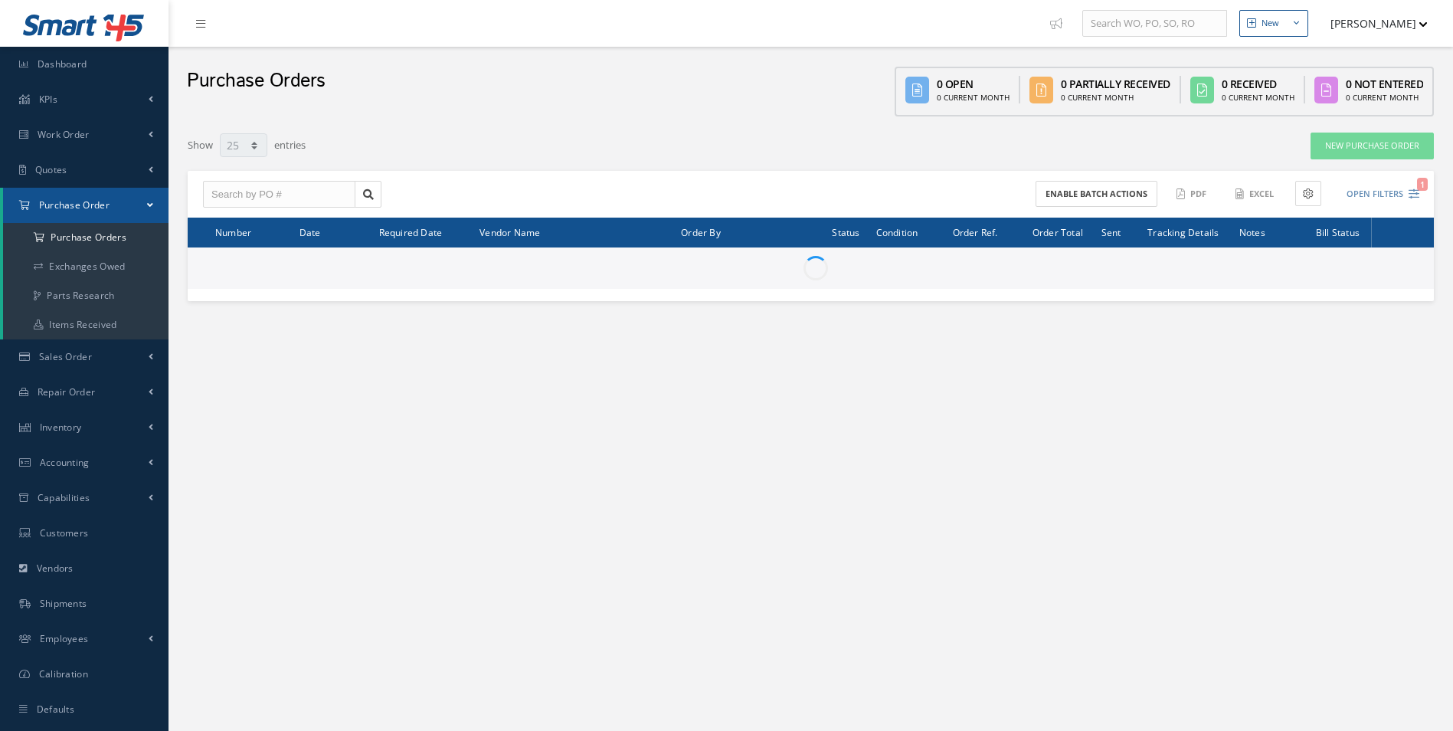
select select "25"
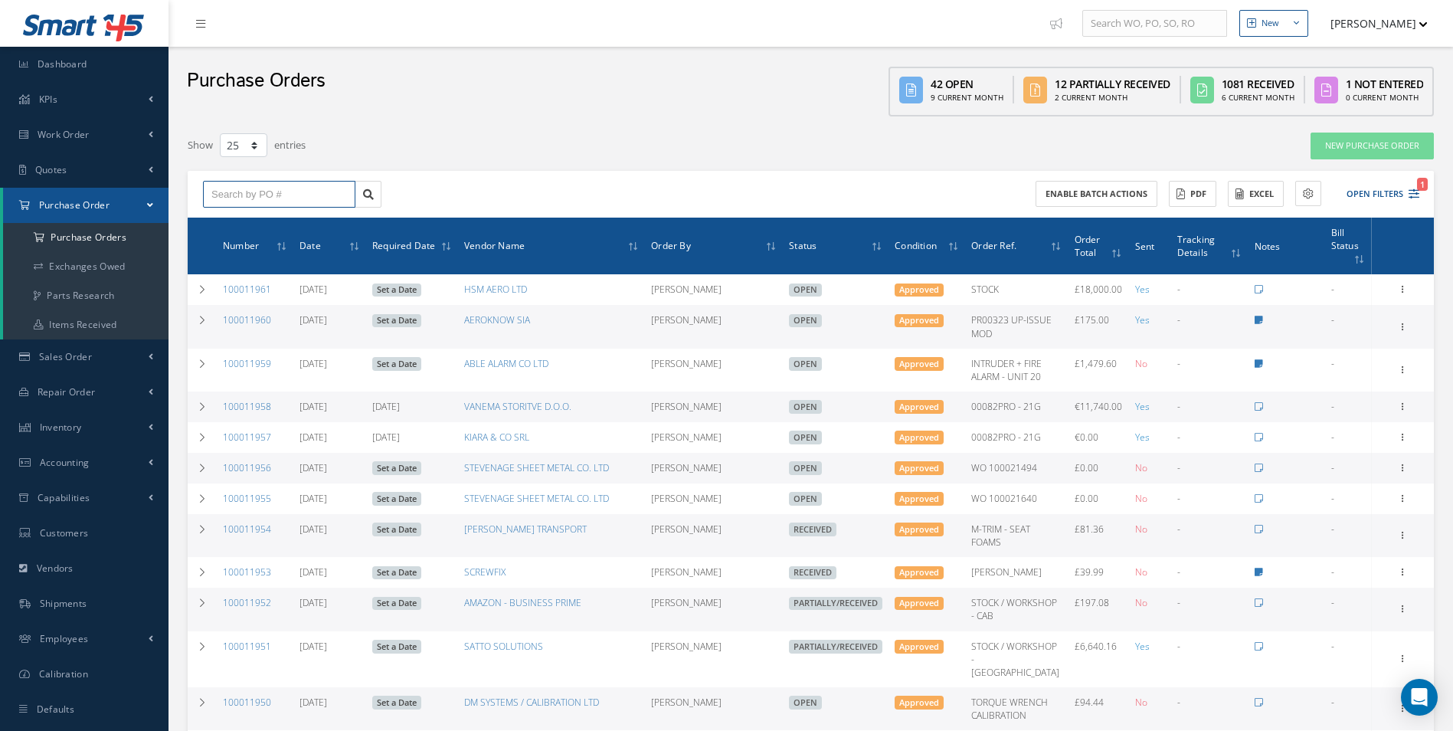
click at [299, 200] on input "text" at bounding box center [279, 195] width 152 height 28
type input "100011752"
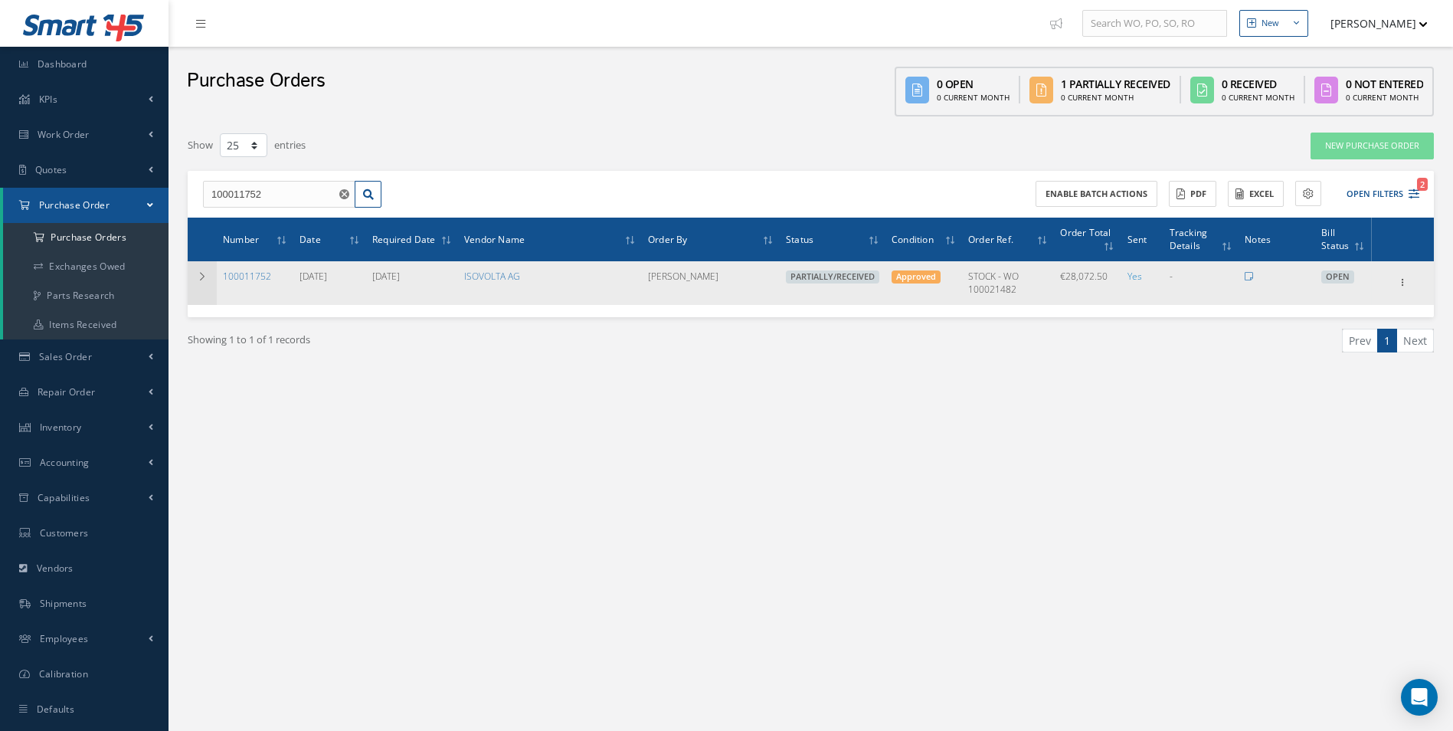
click at [201, 281] on icon at bounding box center [202, 276] width 11 height 9
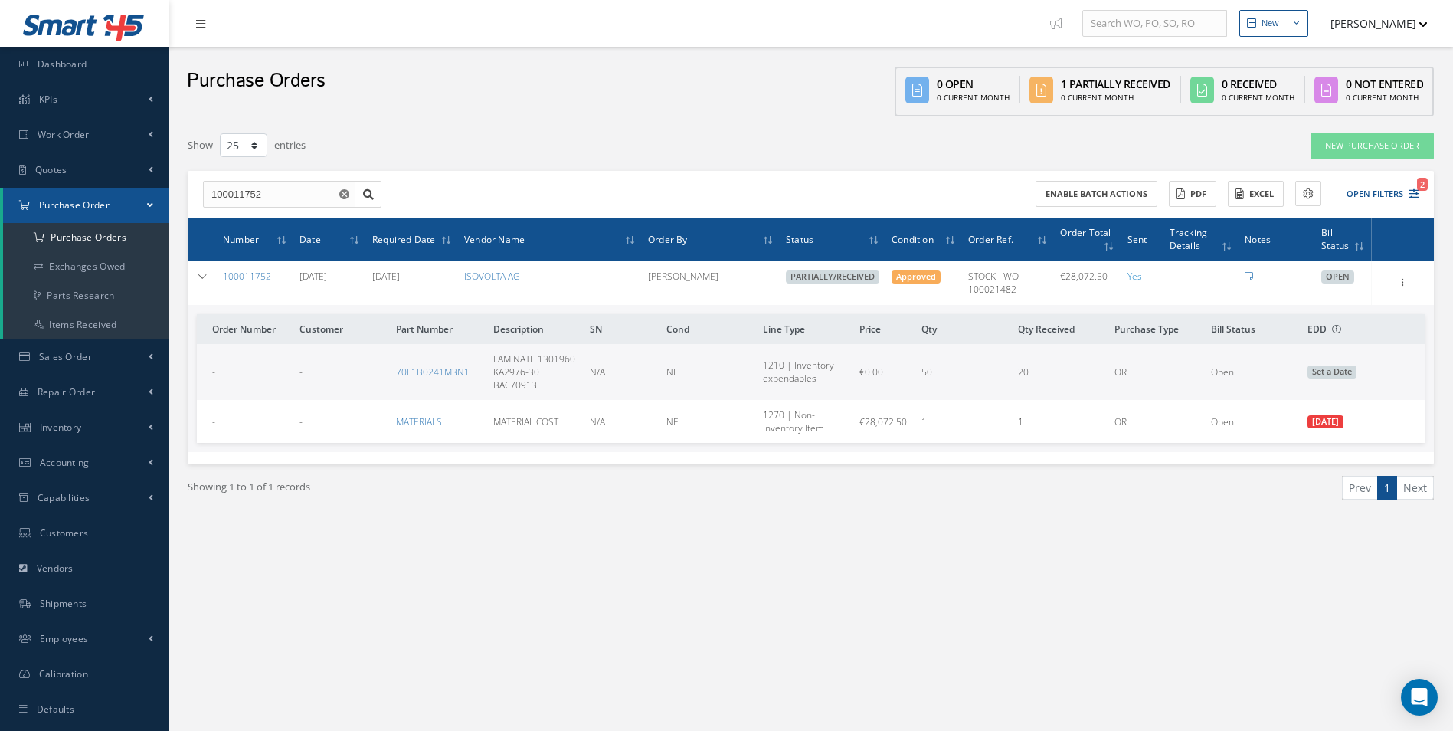
click at [342, 195] on use "Reset" at bounding box center [344, 194] width 10 height 10
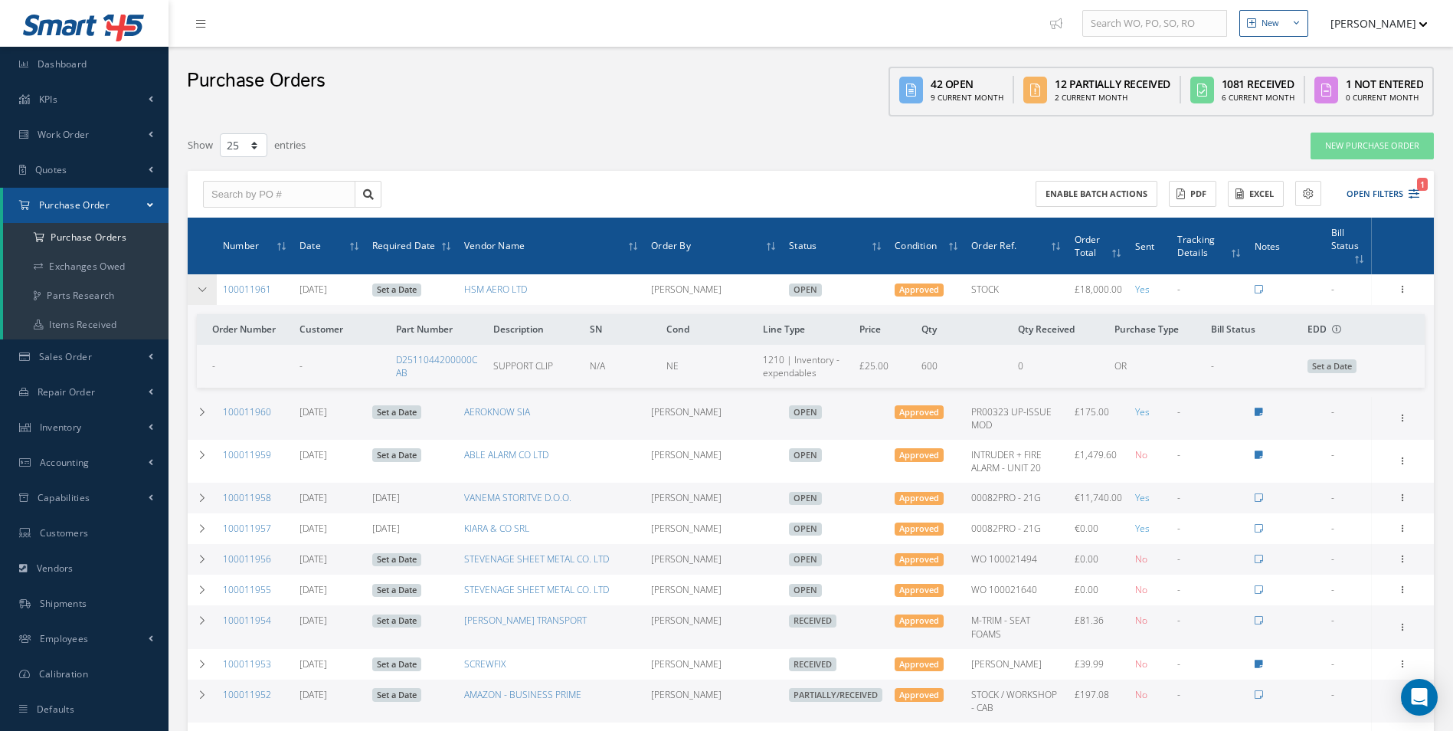
click at [206, 291] on icon at bounding box center [202, 289] width 11 height 9
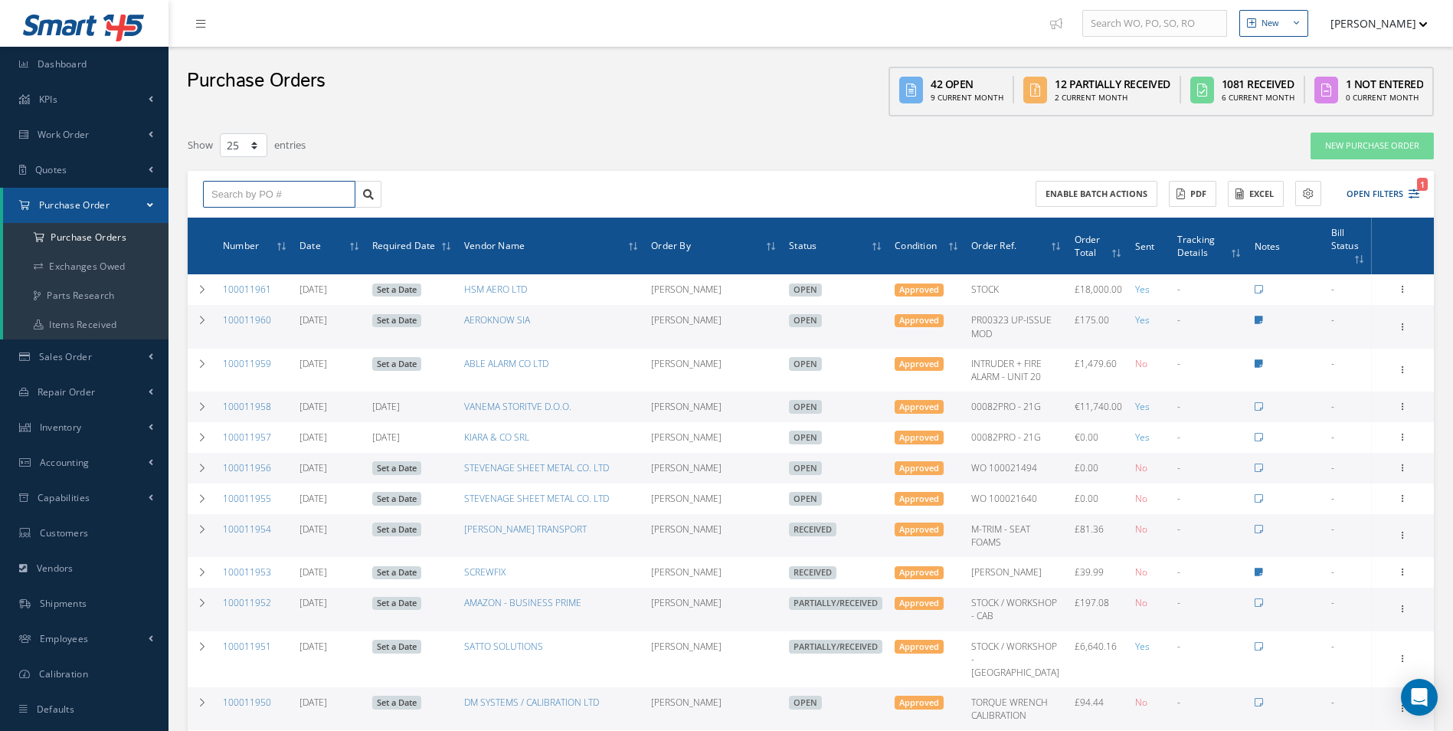
click at [273, 195] on input "text" at bounding box center [279, 195] width 152 height 28
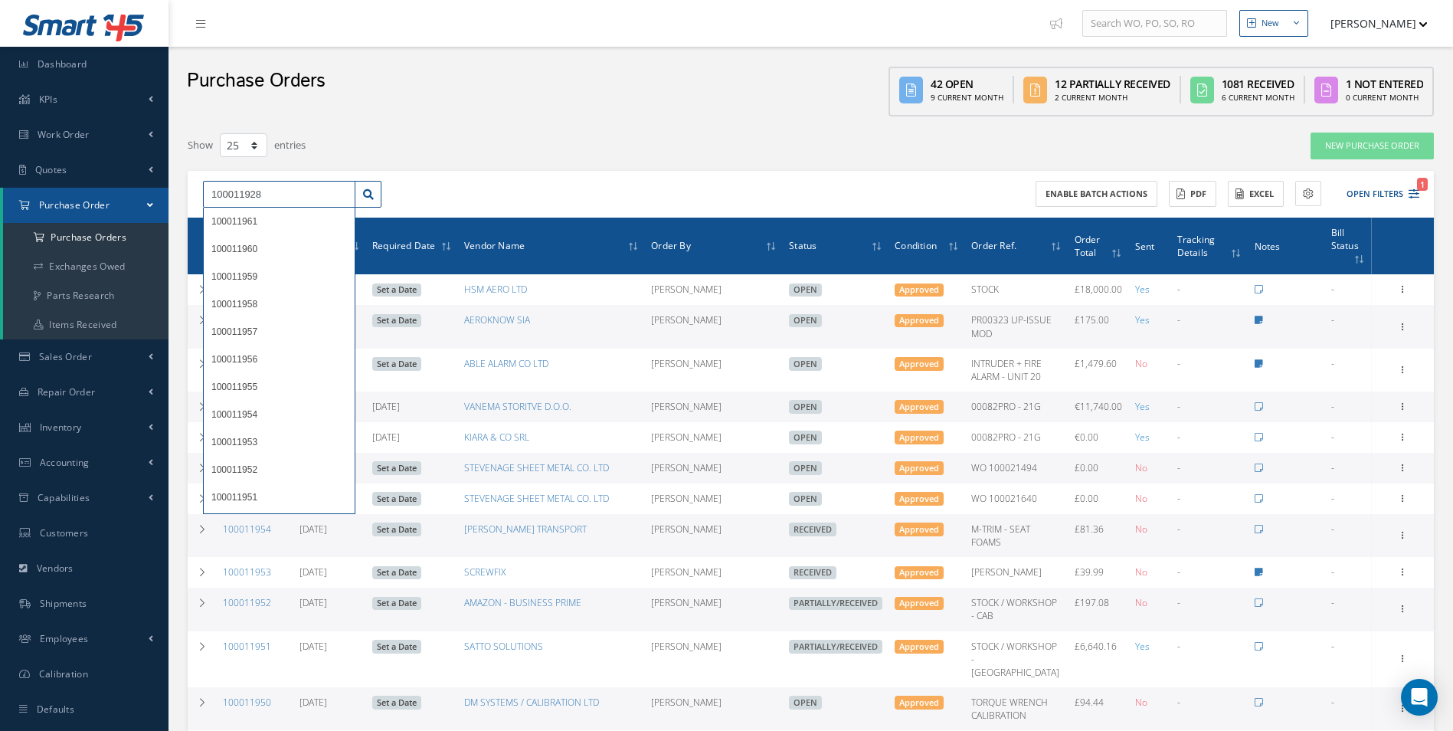
type input "100011928"
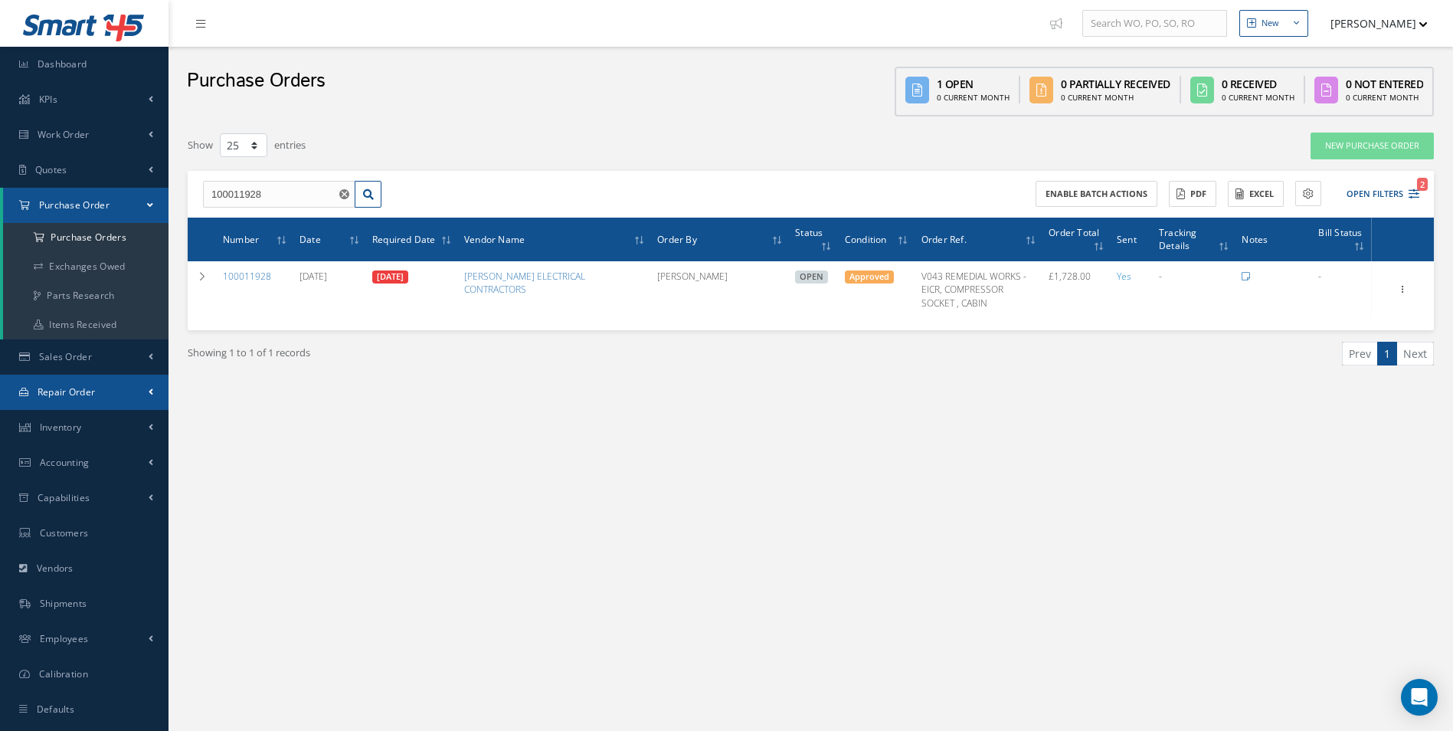
click at [129, 378] on link "Repair Order" at bounding box center [84, 392] width 168 height 35
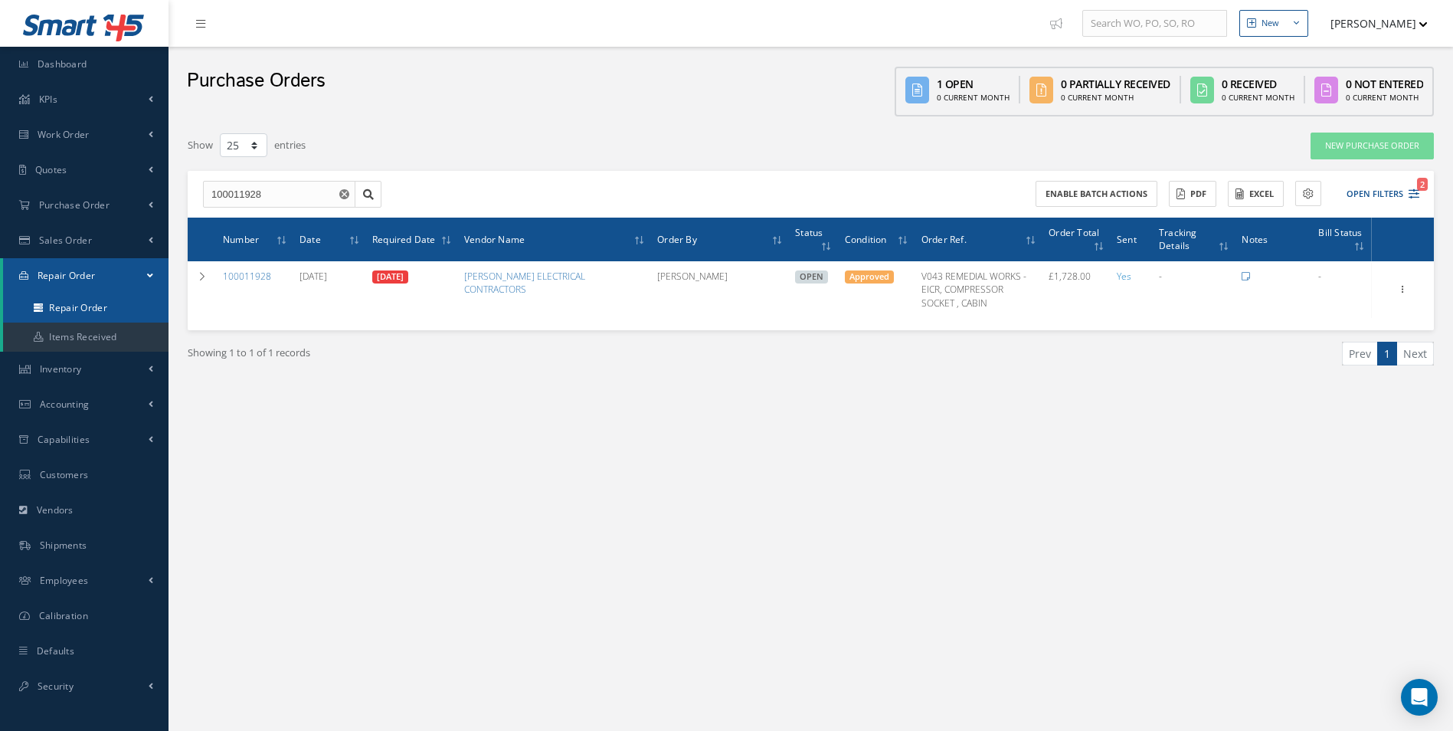
click at [95, 308] on link "Repair Order" at bounding box center [85, 307] width 165 height 29
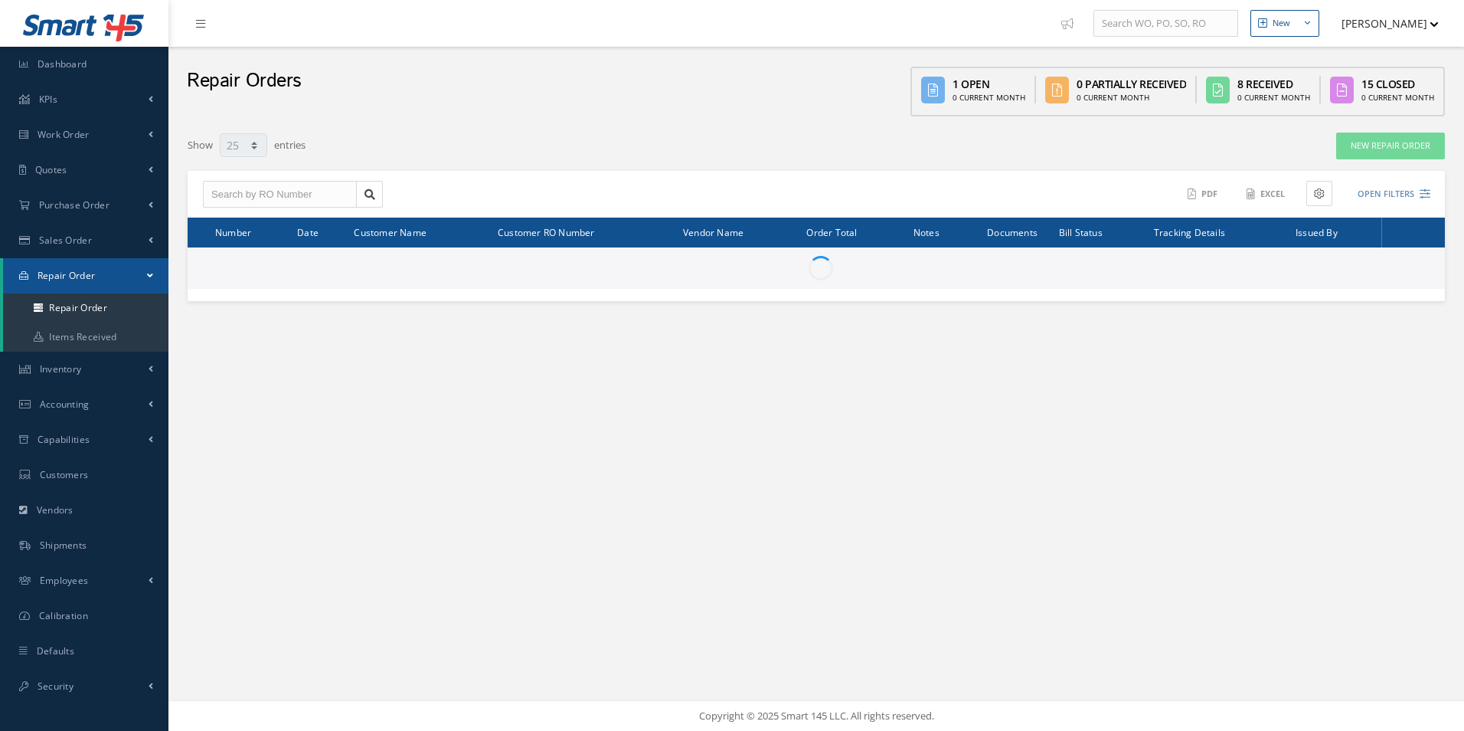
select select "25"
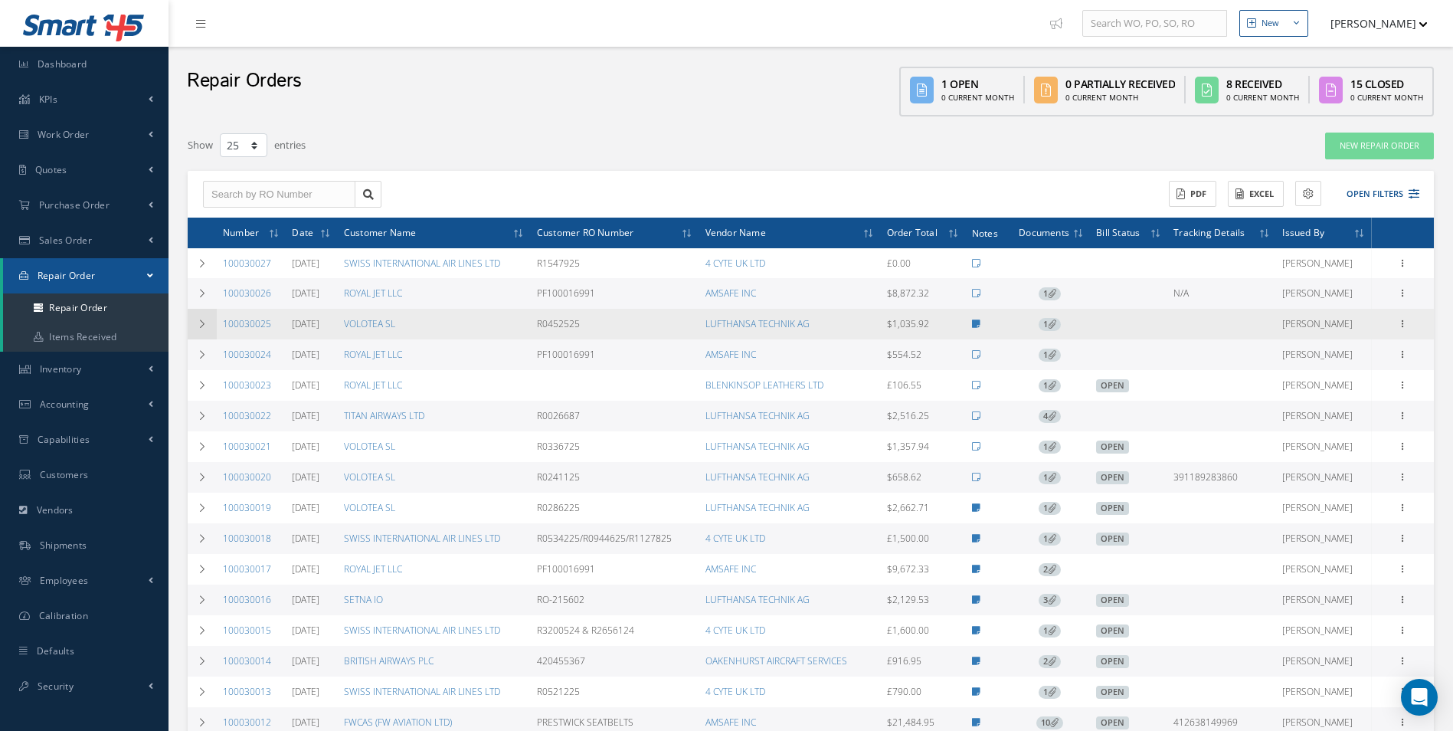
click at [204, 326] on icon at bounding box center [202, 323] width 11 height 9
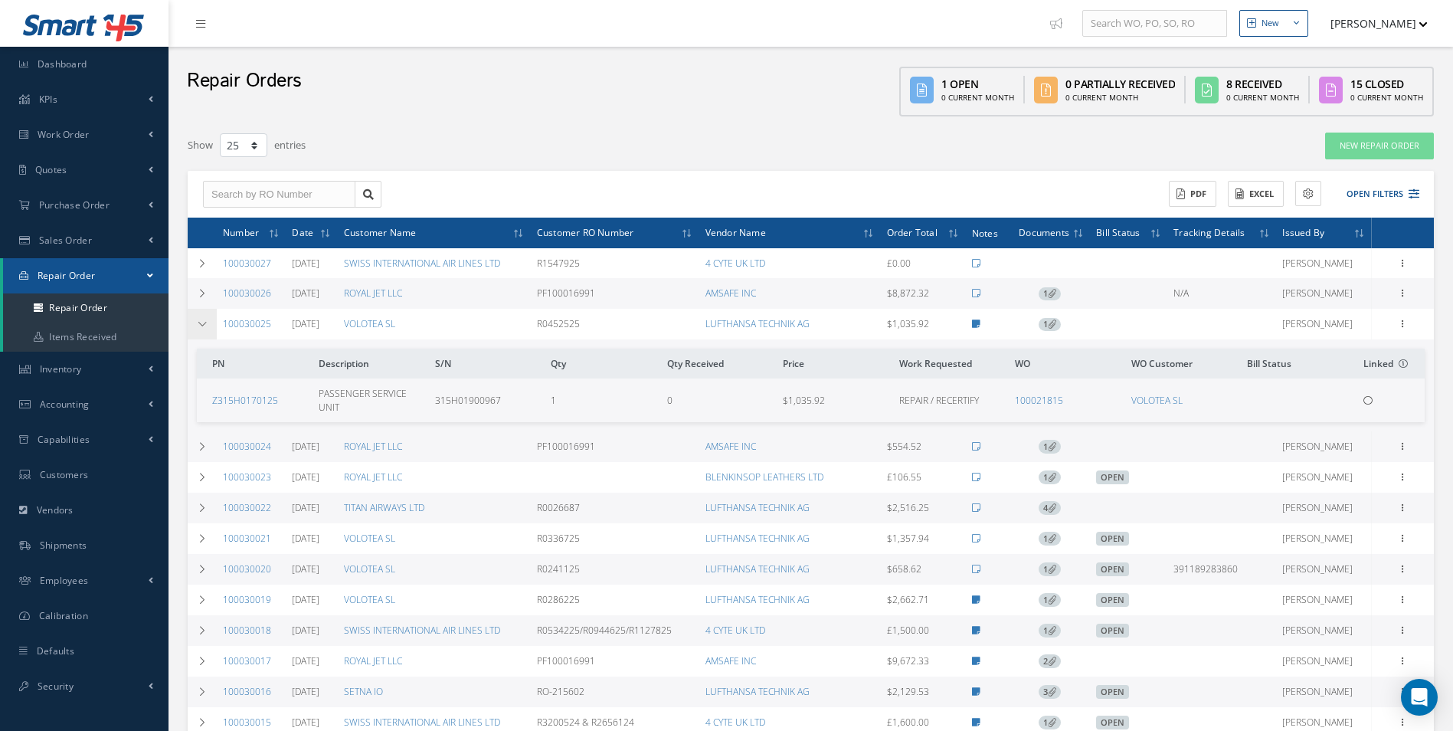
click at [203, 326] on icon at bounding box center [202, 323] width 11 height 9
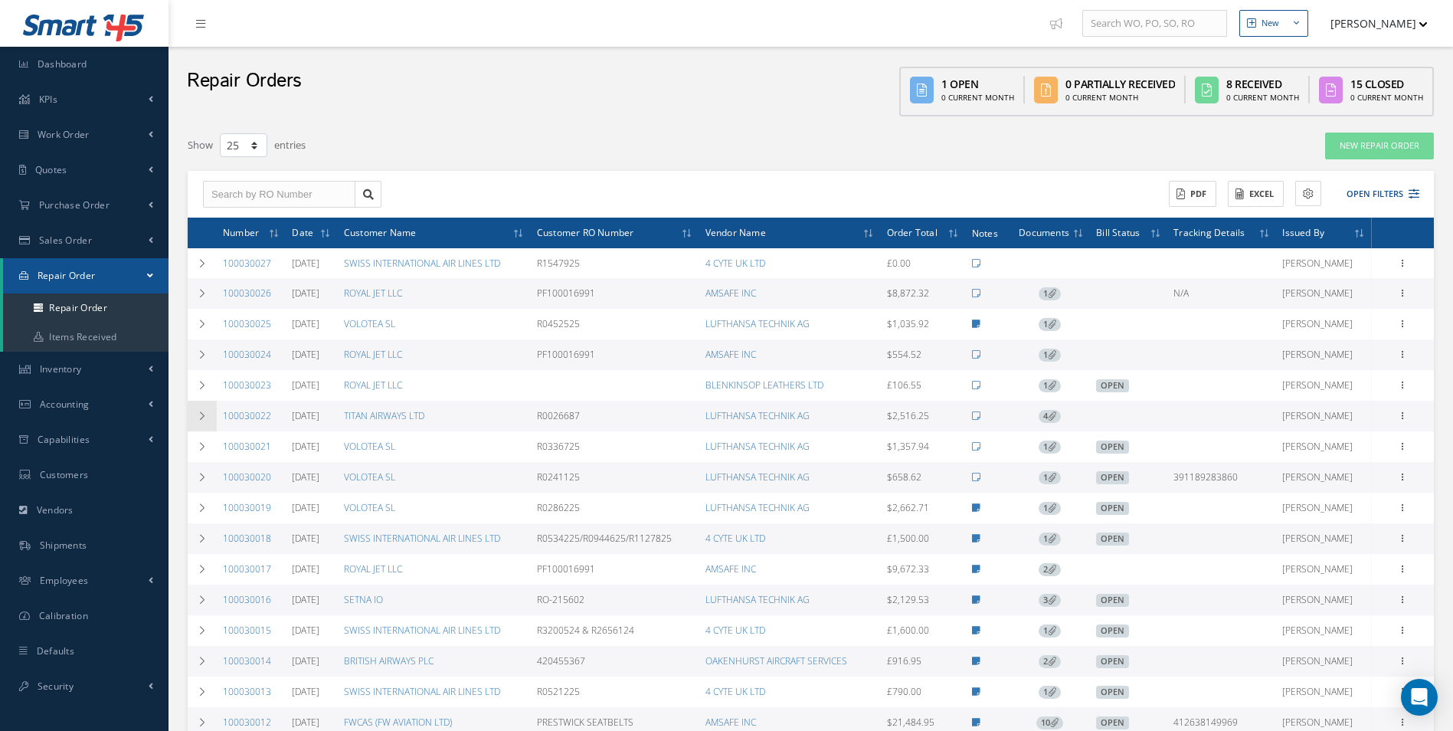
click at [197, 411] on td at bounding box center [202, 416] width 29 height 31
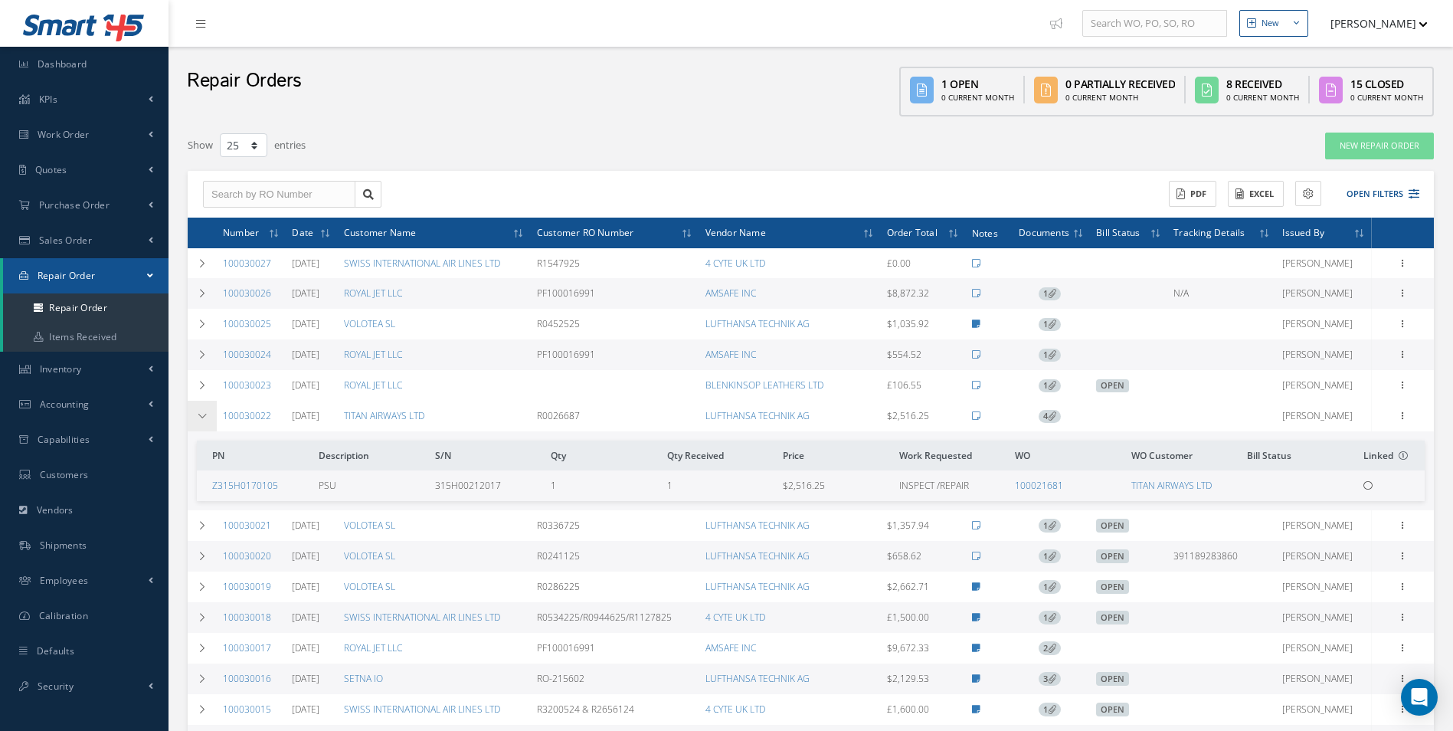
click at [201, 417] on icon at bounding box center [202, 415] width 11 height 9
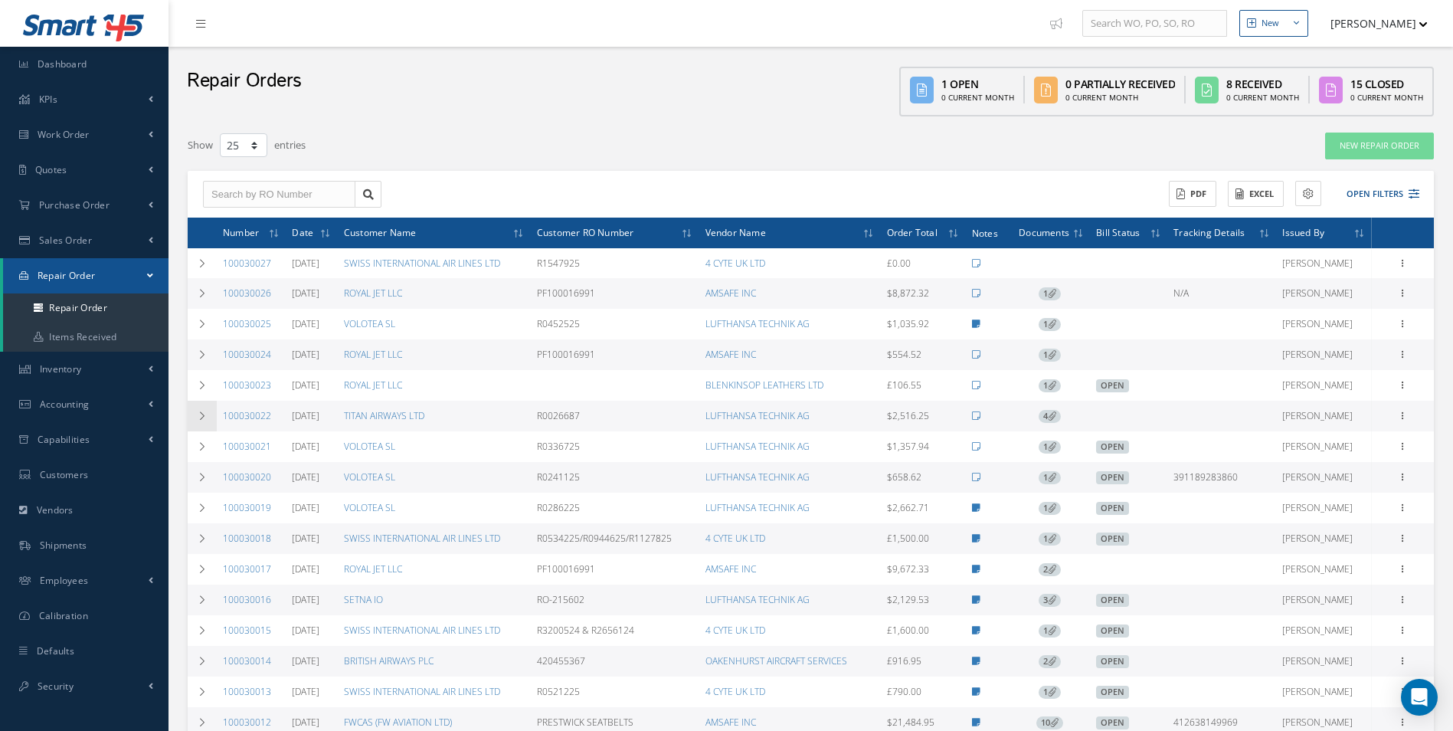
click at [198, 411] on icon at bounding box center [202, 415] width 11 height 9
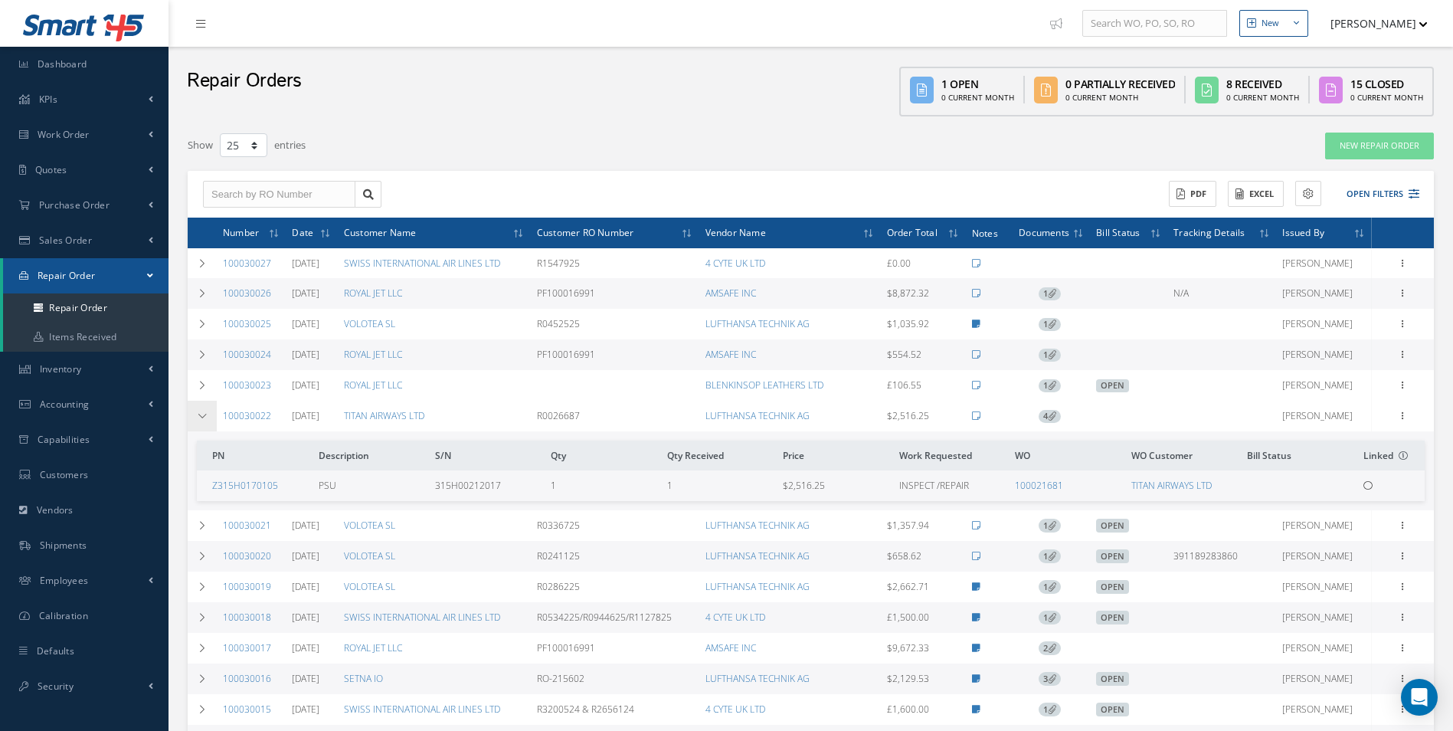
click at [200, 413] on icon at bounding box center [202, 415] width 11 height 9
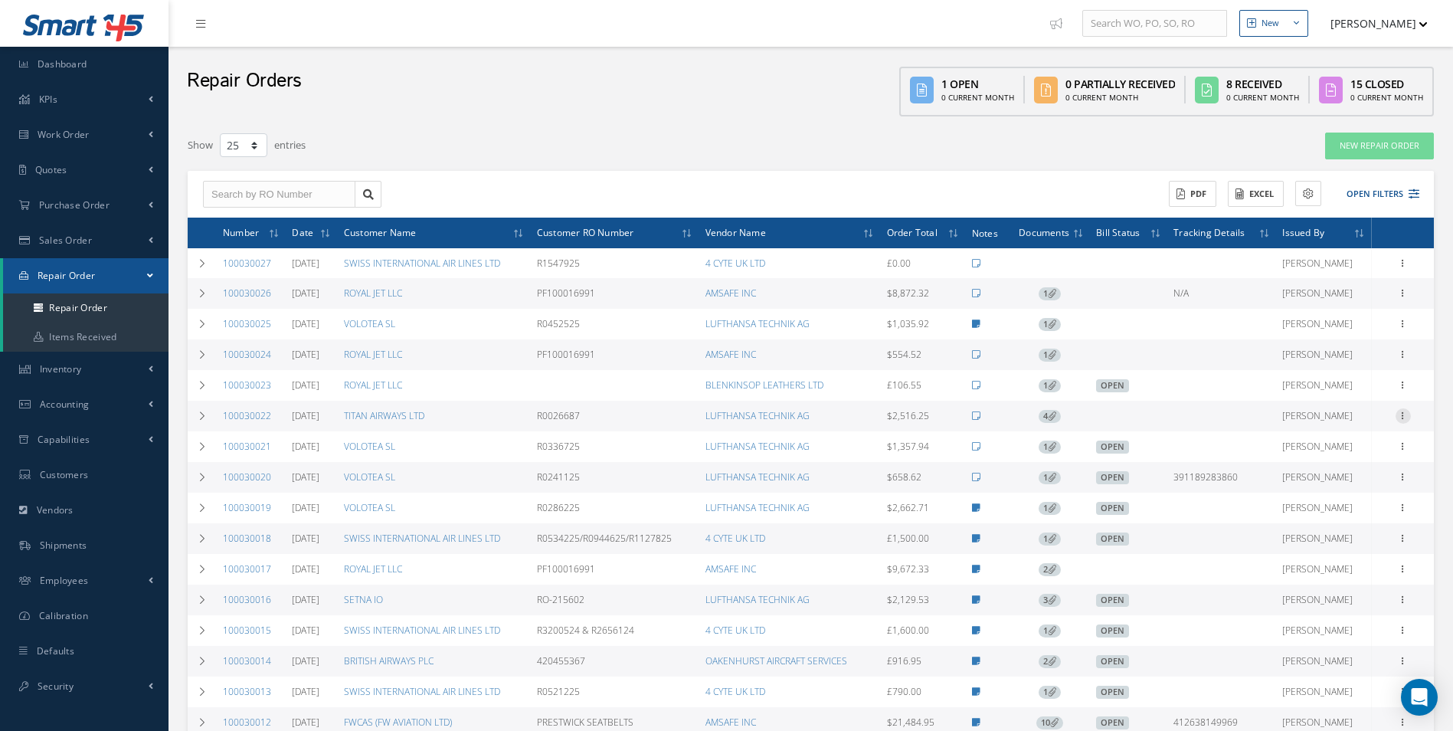
click at [1405, 415] on icon at bounding box center [1402, 414] width 15 height 12
click at [1333, 564] on link "Create Bill" at bounding box center [1332, 564] width 121 height 20
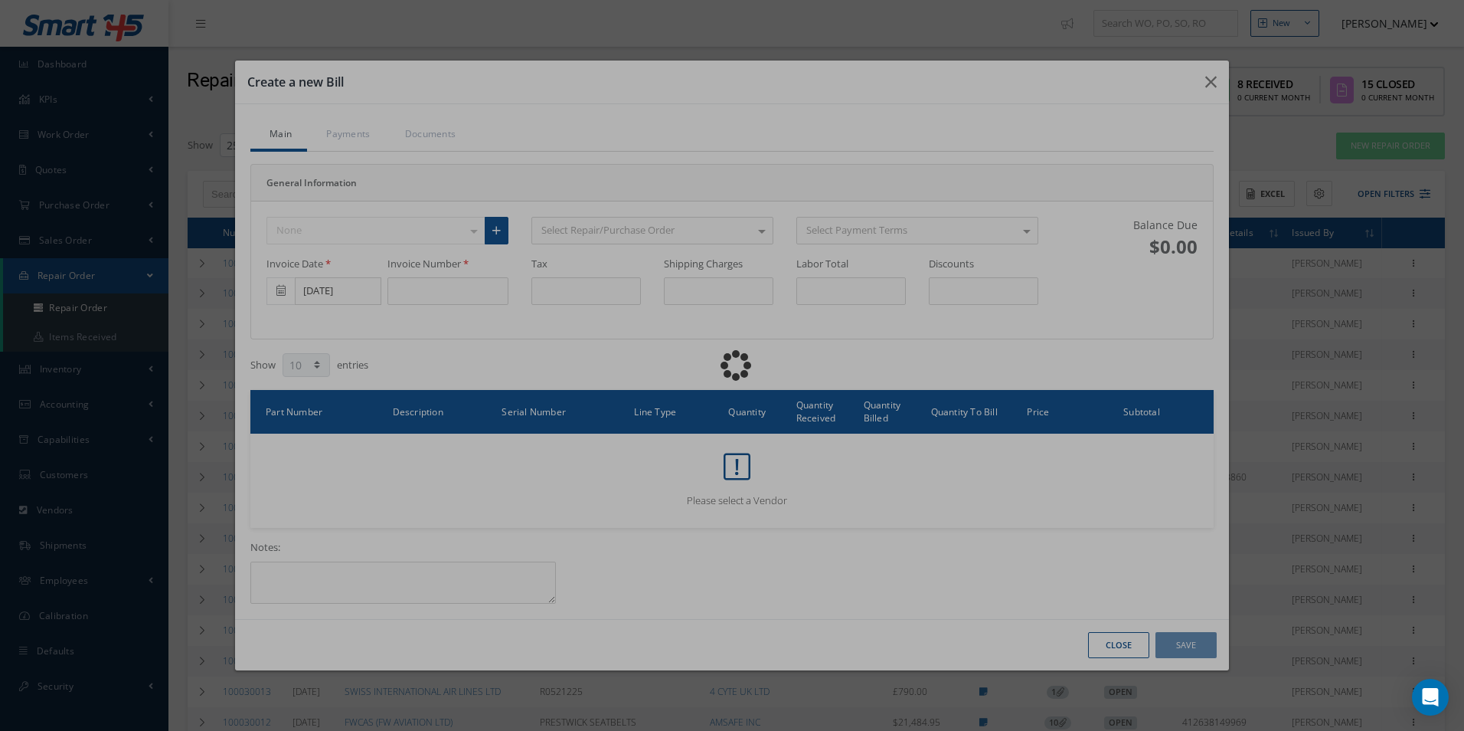
type input "0.00"
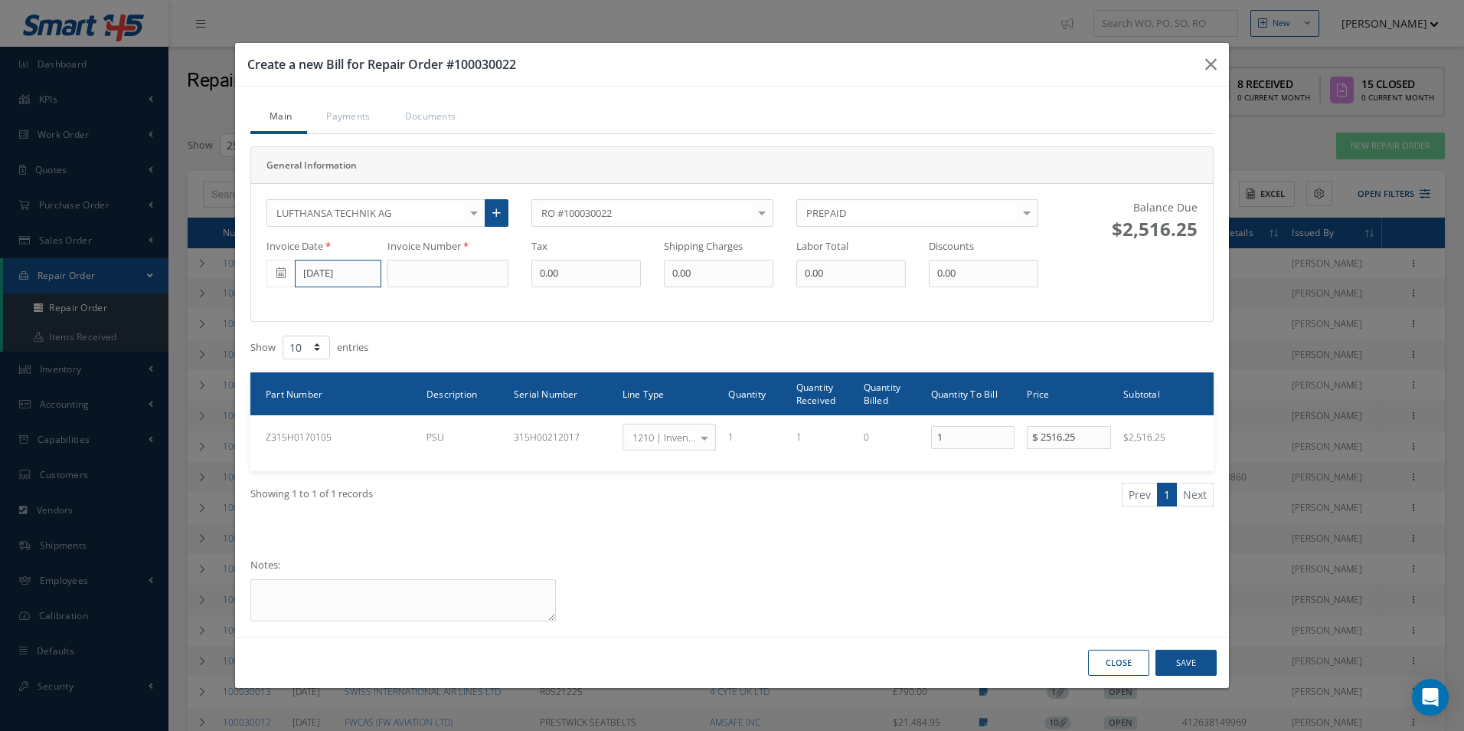
click at [368, 275] on input "[DATE]" at bounding box center [338, 274] width 87 height 28
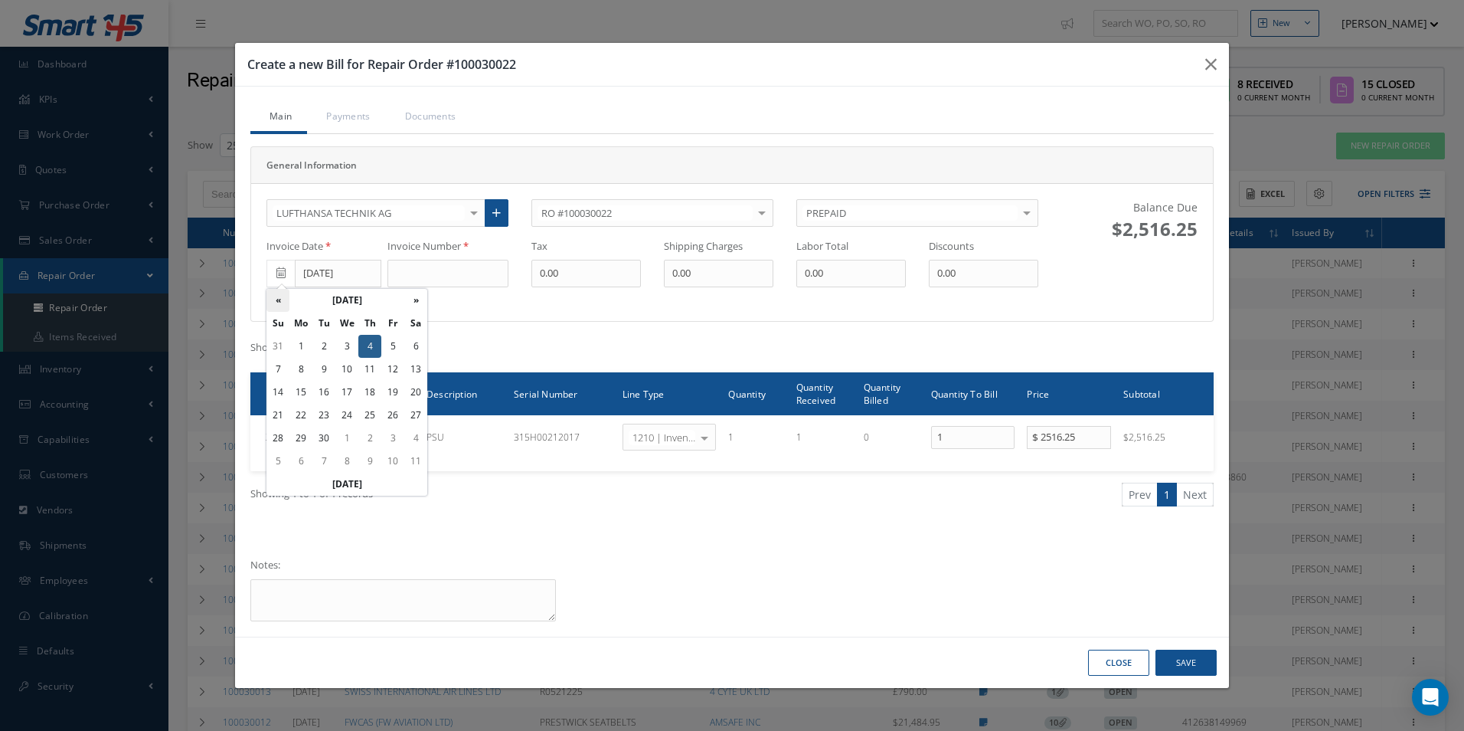
click at [286, 299] on th "«" at bounding box center [278, 300] width 23 height 23
click at [388, 348] on td "1" at bounding box center [392, 346] width 23 height 23
type input "[DATE]"
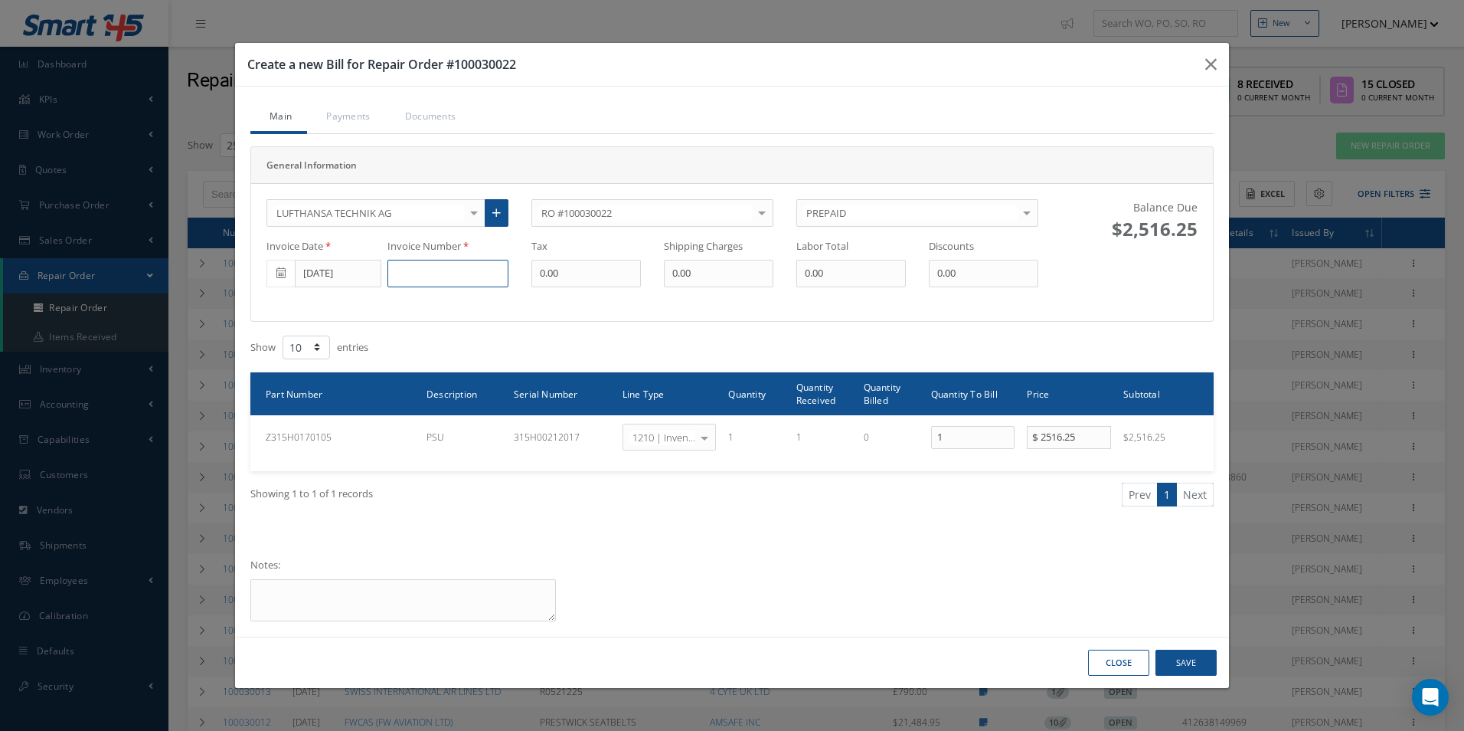
click at [417, 279] on input at bounding box center [448, 274] width 121 height 28
type input "94069061"
click at [1211, 659] on button "Save" at bounding box center [1186, 662] width 61 height 27
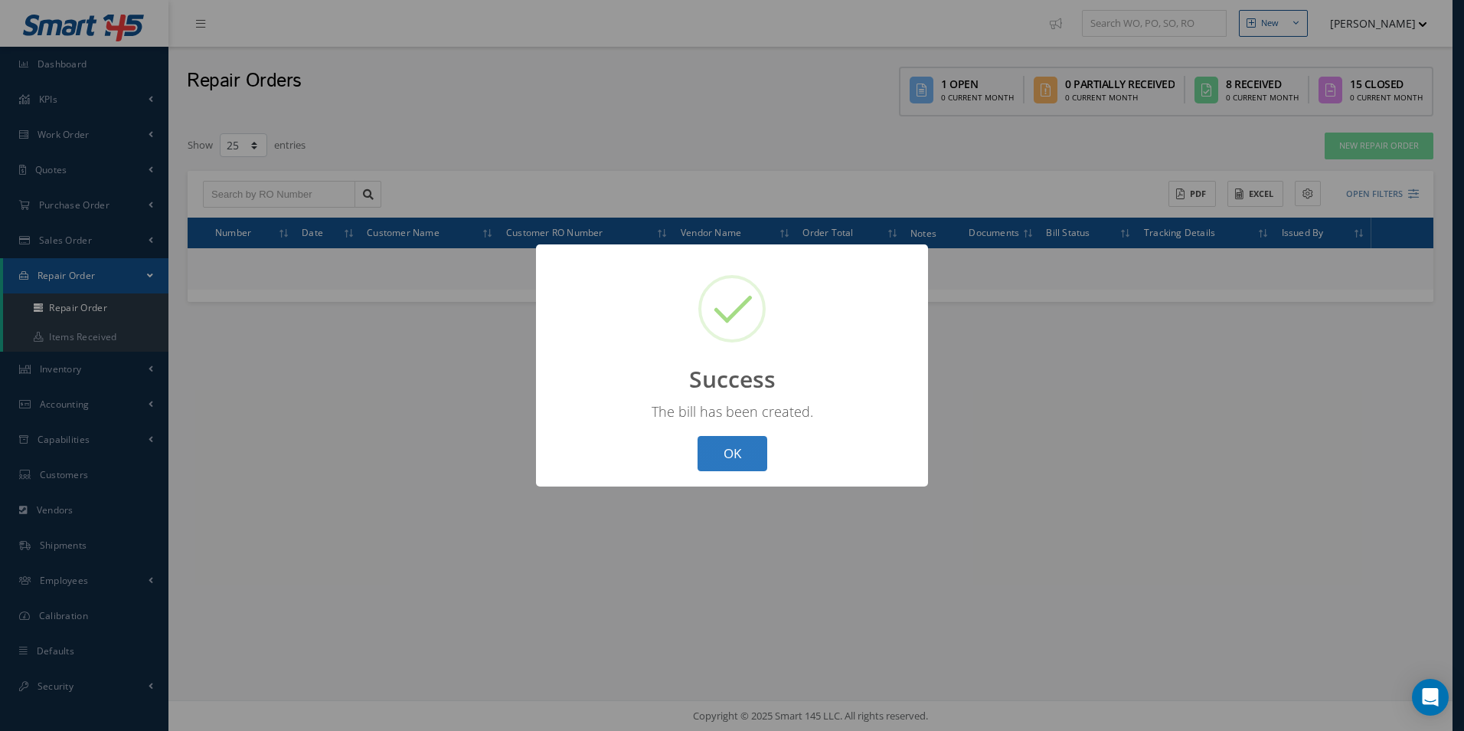
click at [754, 461] on button "OK" at bounding box center [733, 454] width 70 height 36
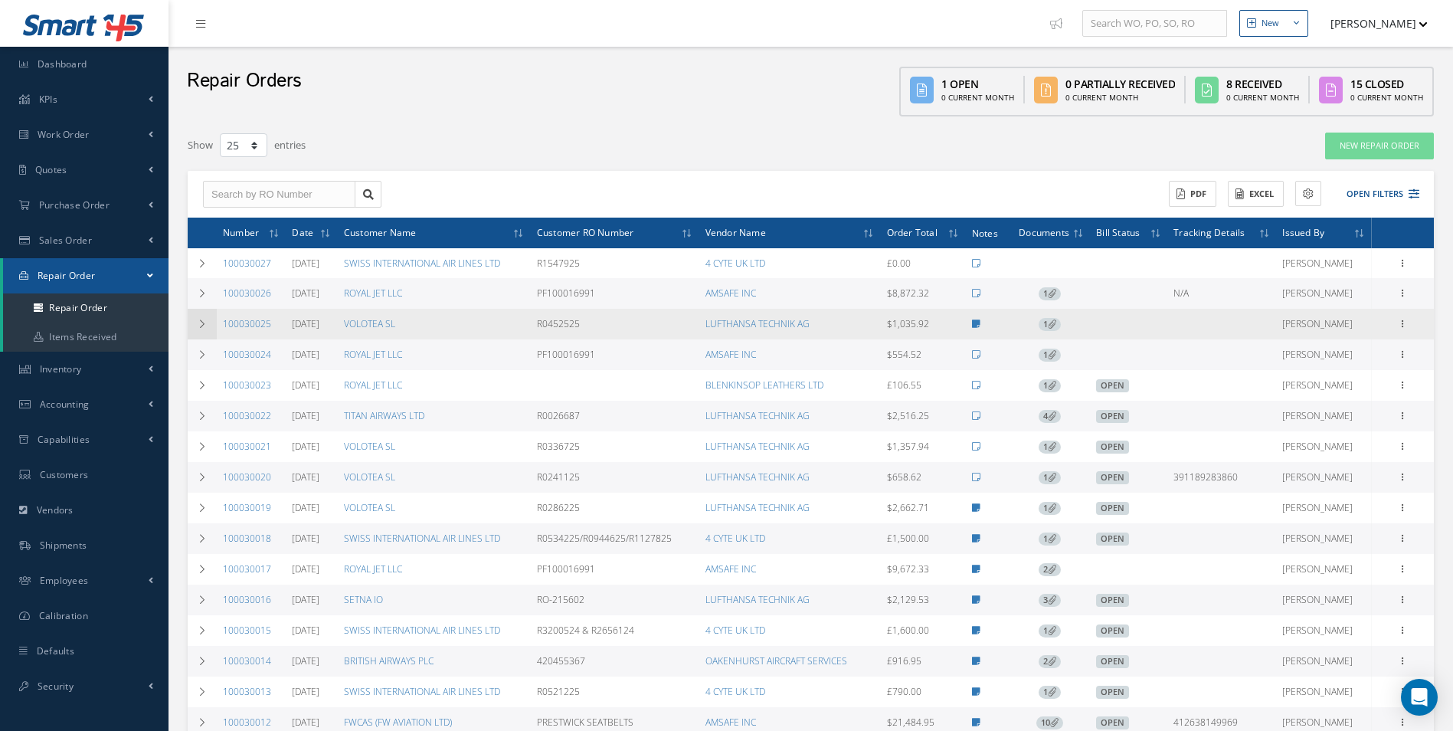
click at [205, 326] on icon at bounding box center [202, 323] width 11 height 9
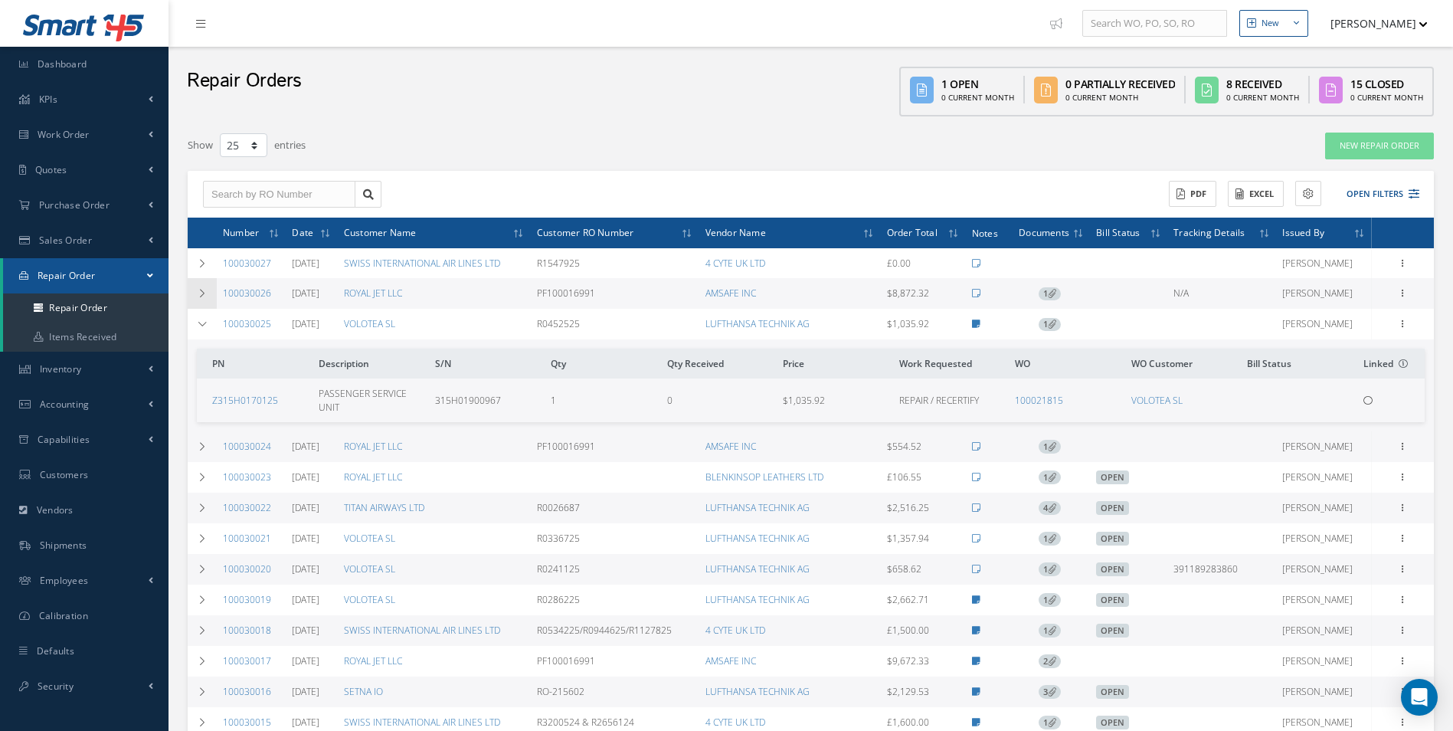
click at [204, 299] on td at bounding box center [202, 293] width 29 height 31
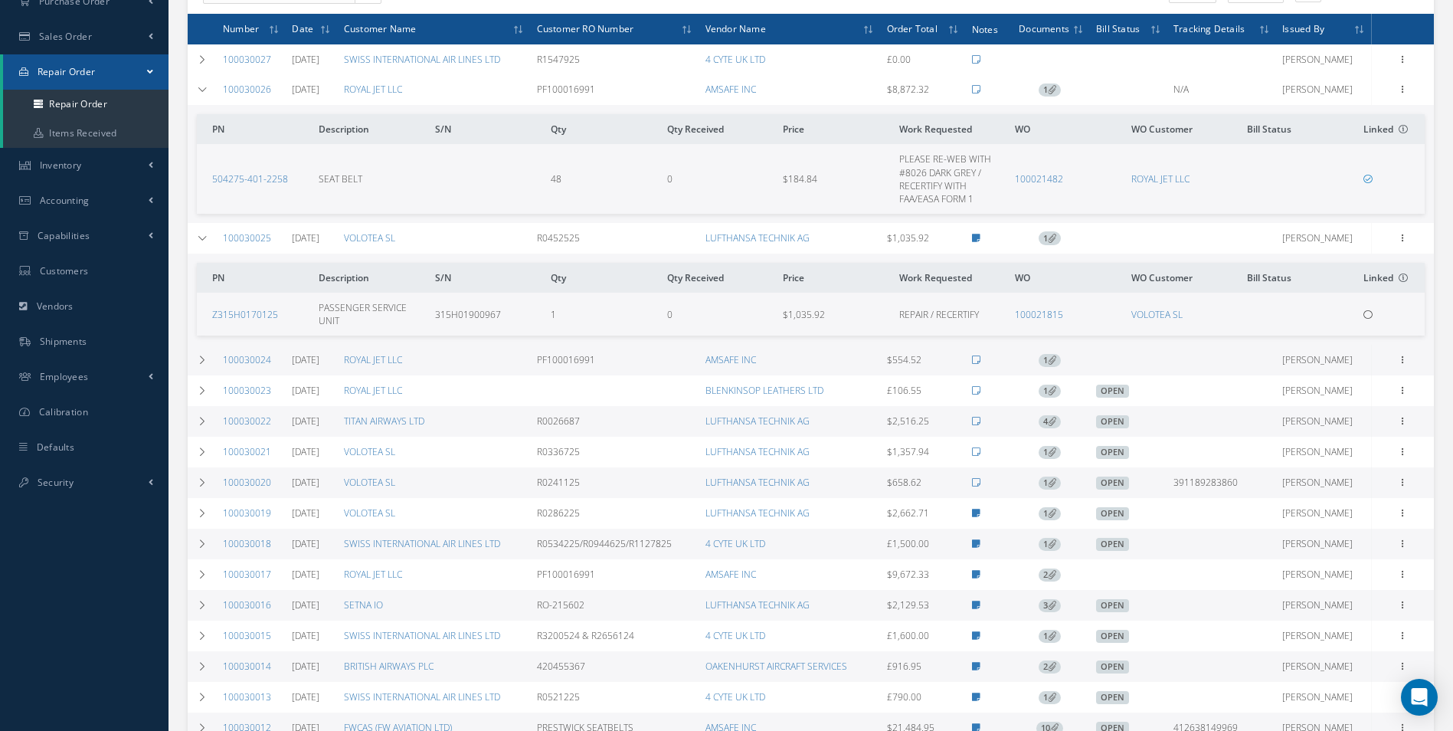
scroll to position [230, 0]
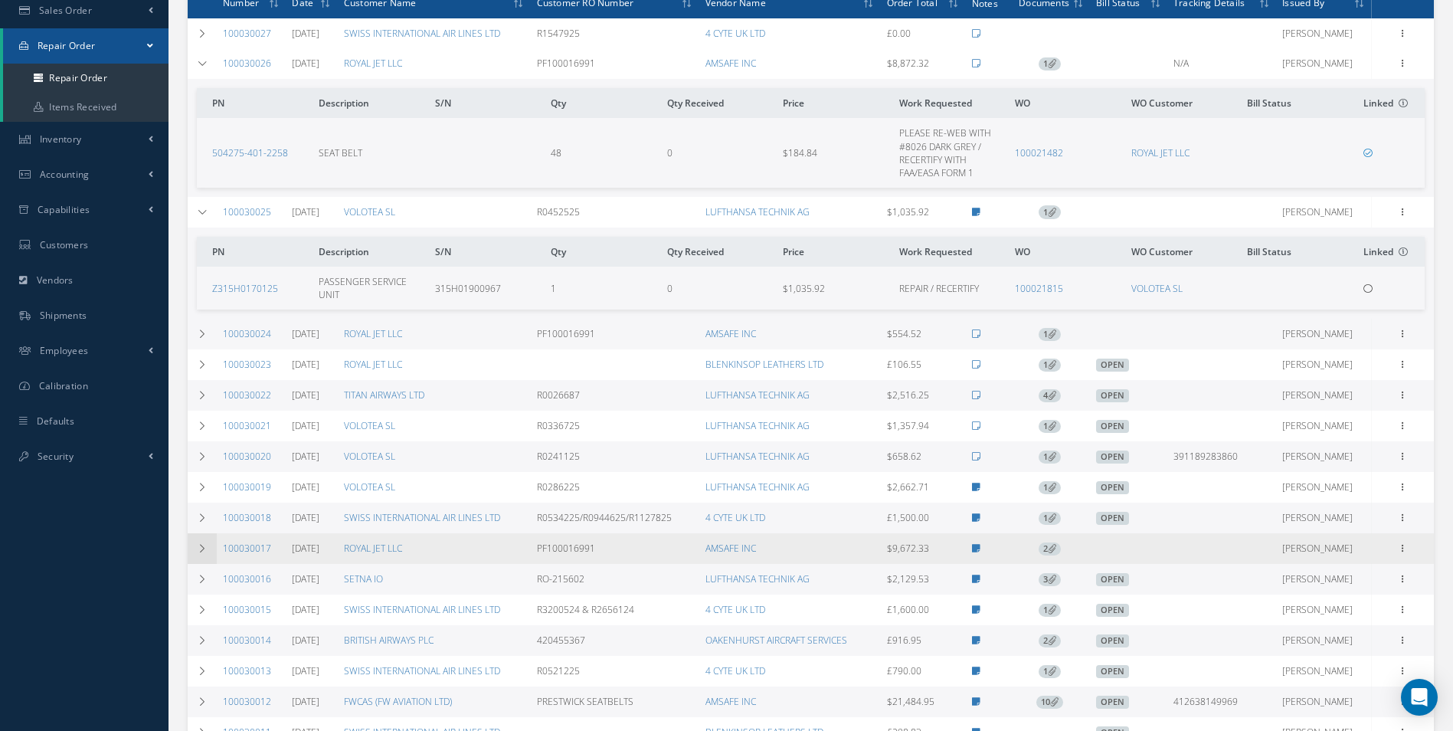
click at [205, 548] on icon at bounding box center [202, 548] width 11 height 9
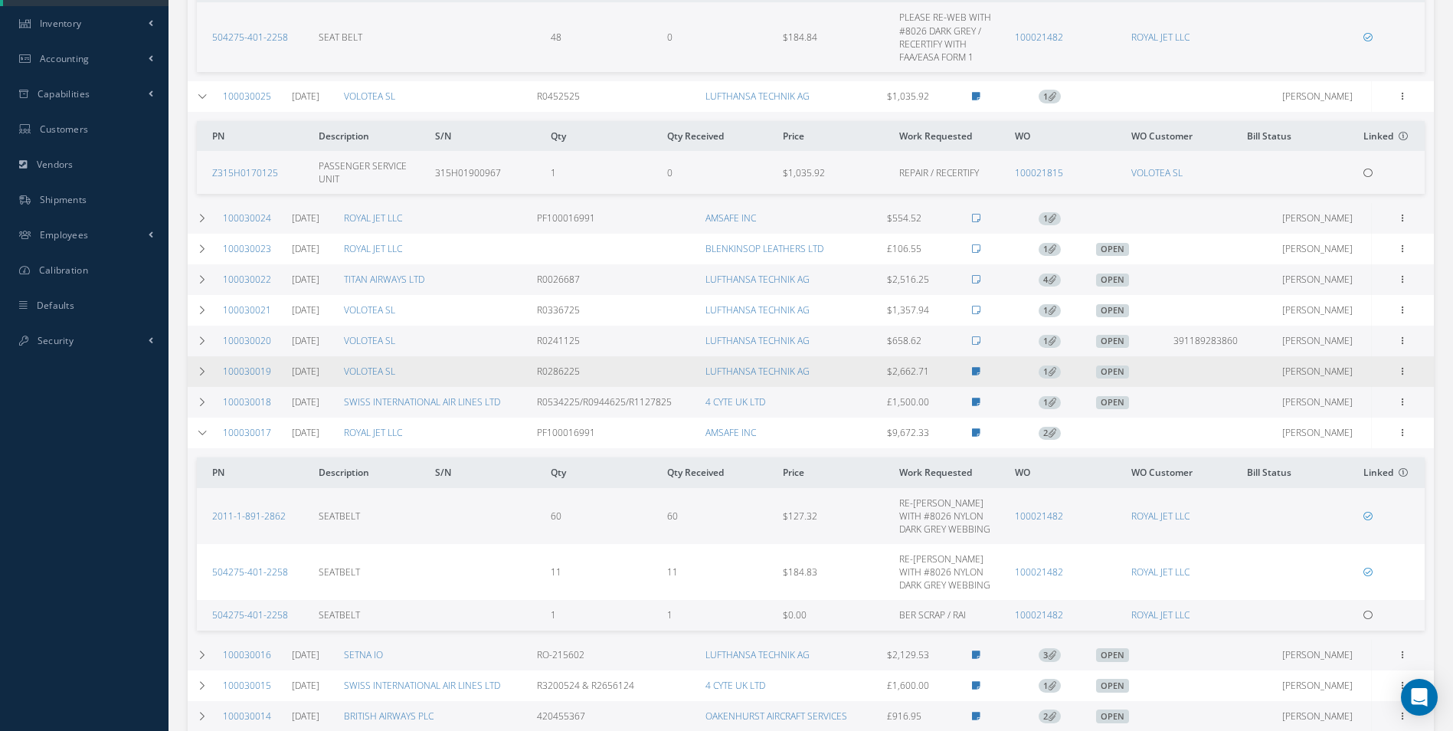
scroll to position [383, 0]
